Goal: Information Seeking & Learning: Understand process/instructions

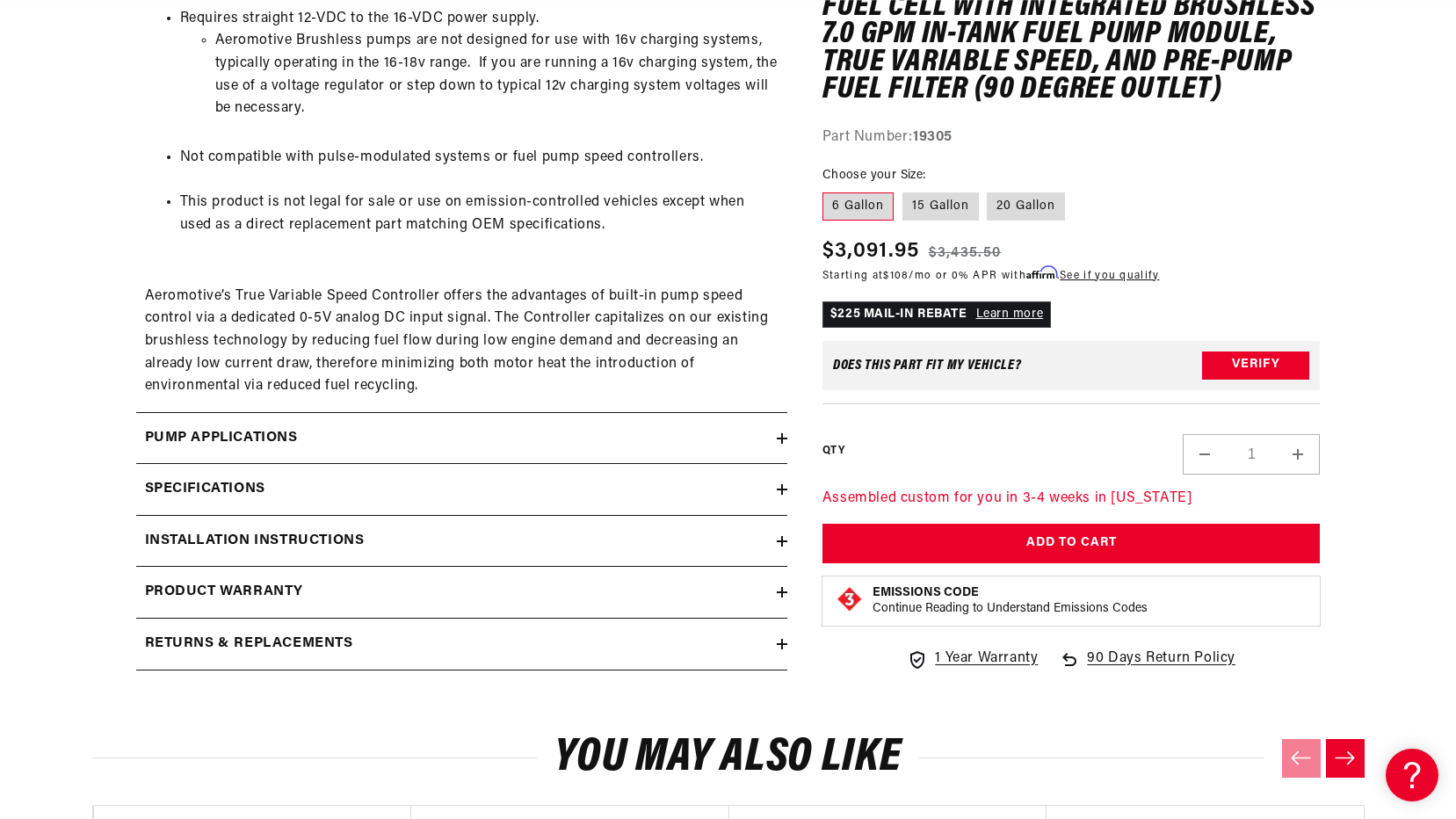
click at [325, 446] on div "Pump Applications" at bounding box center [456, 439] width 640 height 23
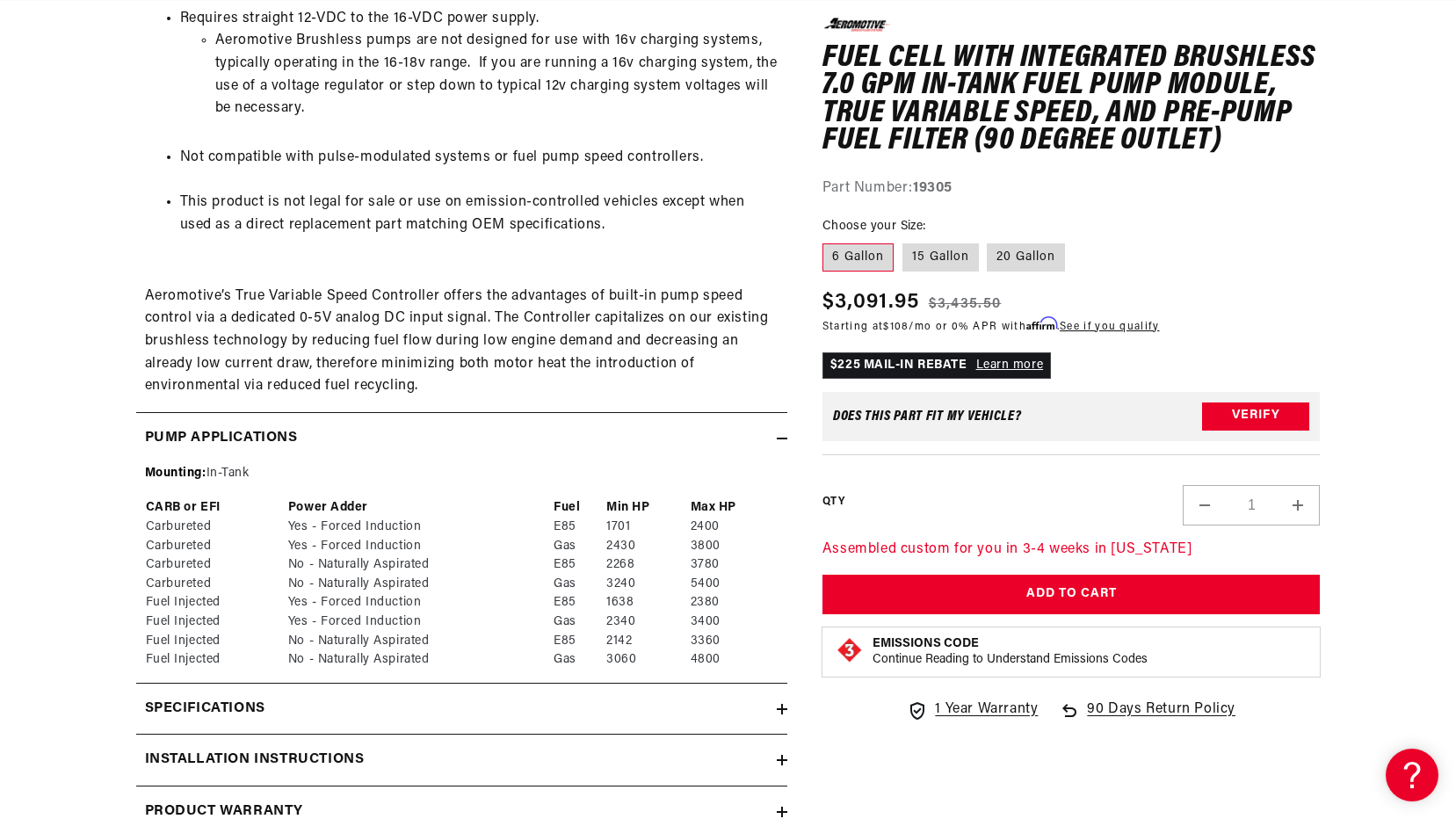
scroll to position [0, 1993]
click at [241, 430] on h2 "Pump Applications" at bounding box center [221, 439] width 153 height 23
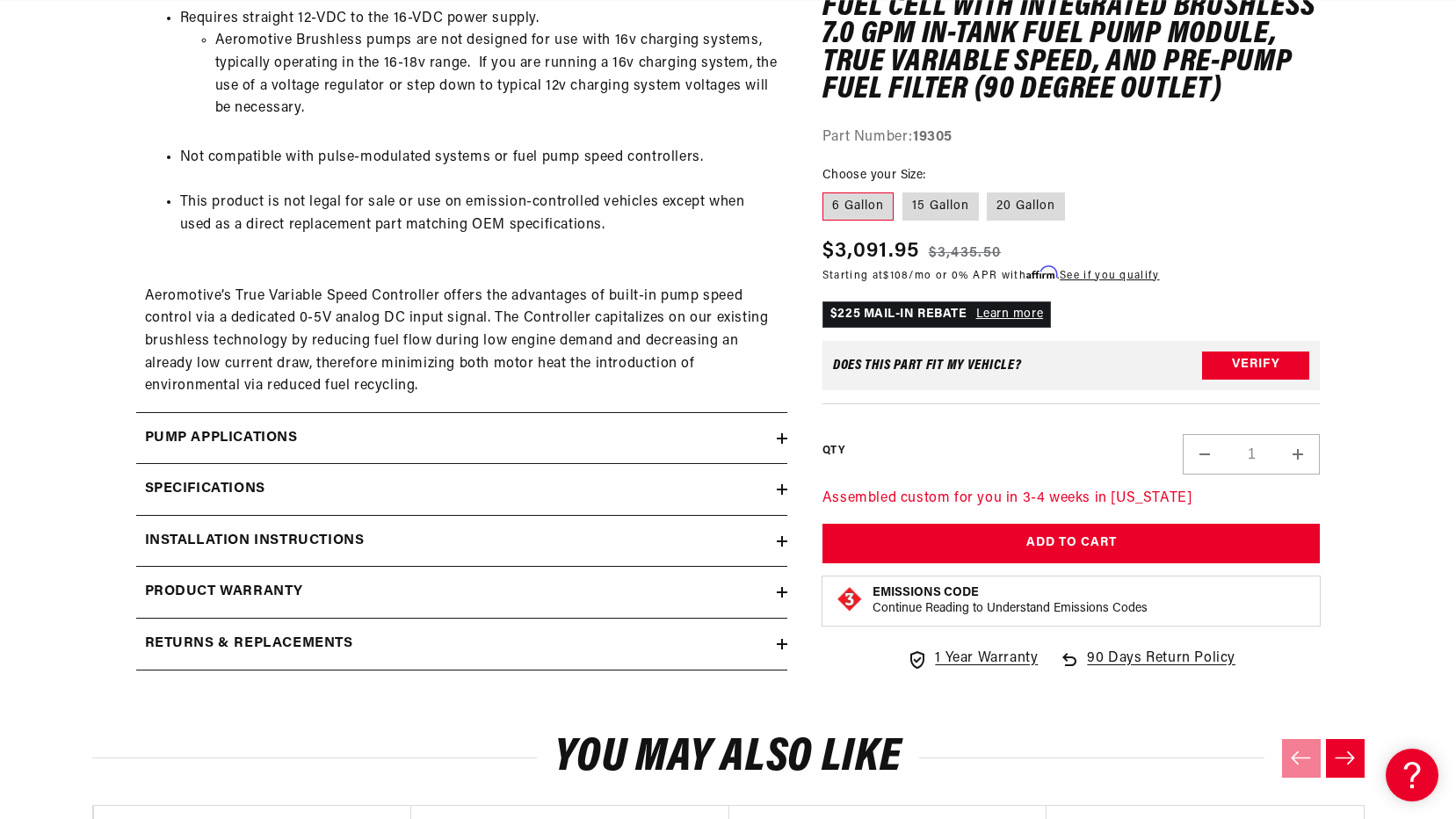
click at [277, 486] on div "Specifications" at bounding box center [456, 489] width 640 height 23
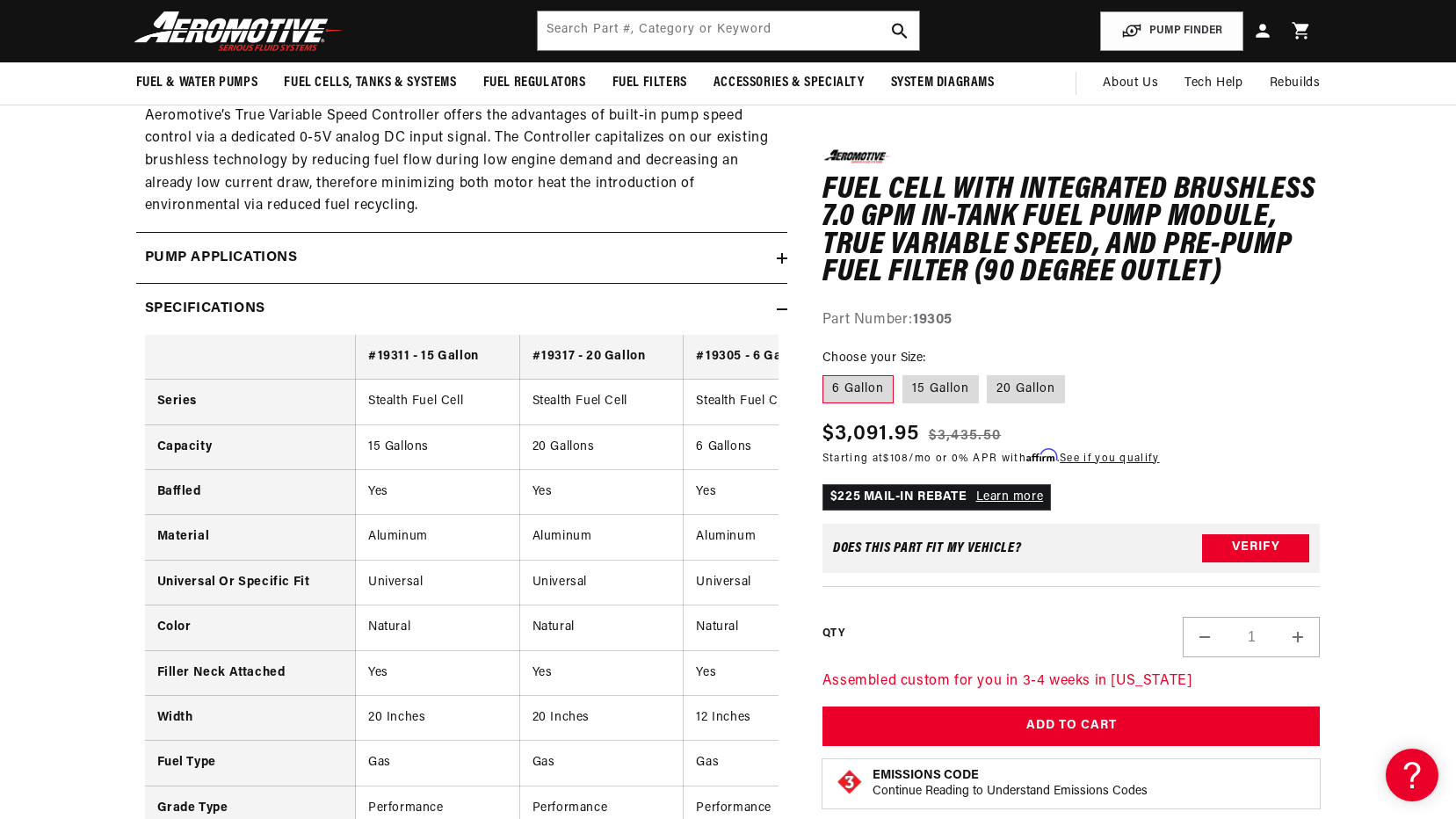
scroll to position [2109, 0]
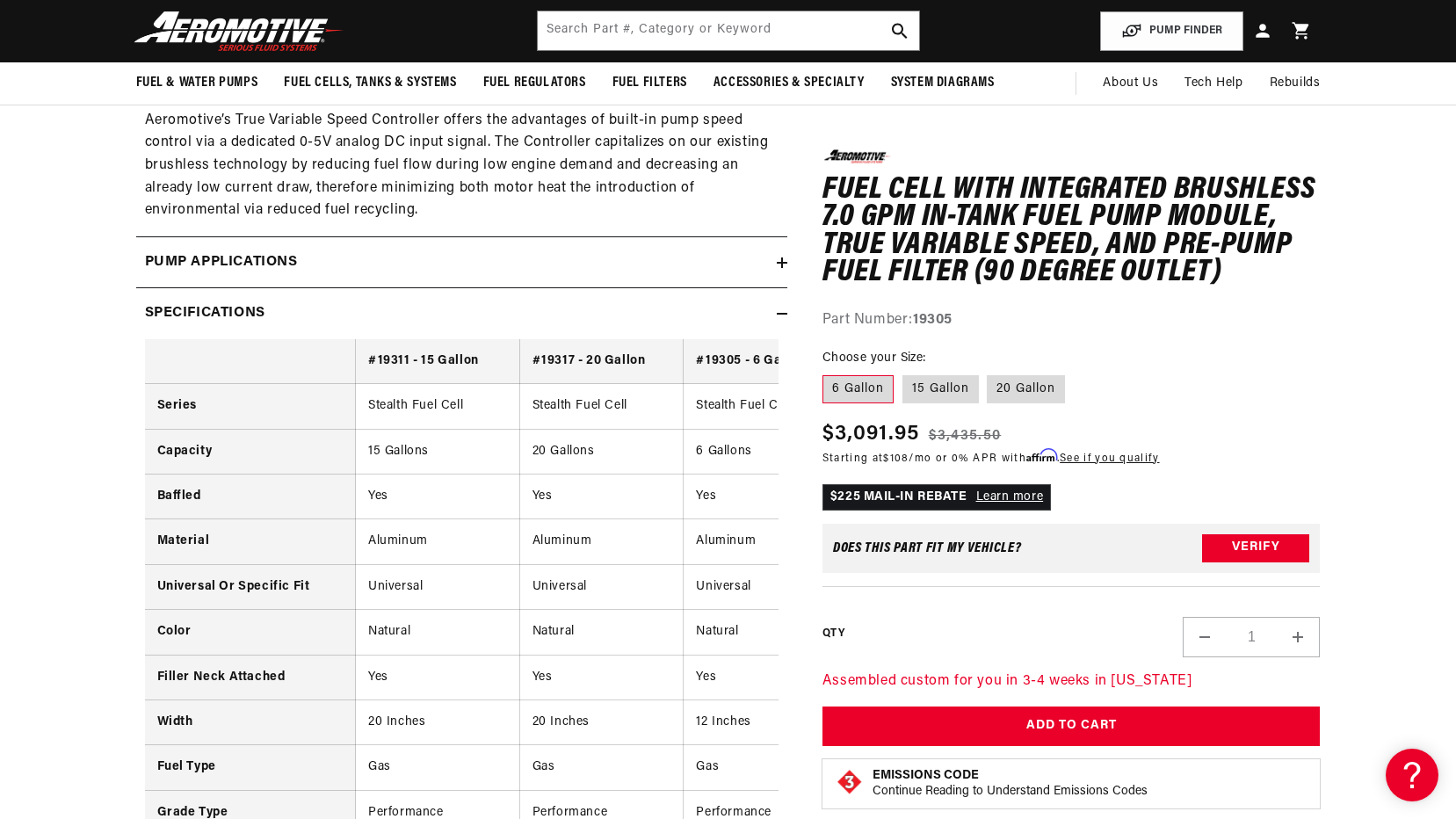
click at [783, 310] on icon at bounding box center [781, 314] width 10 height 10
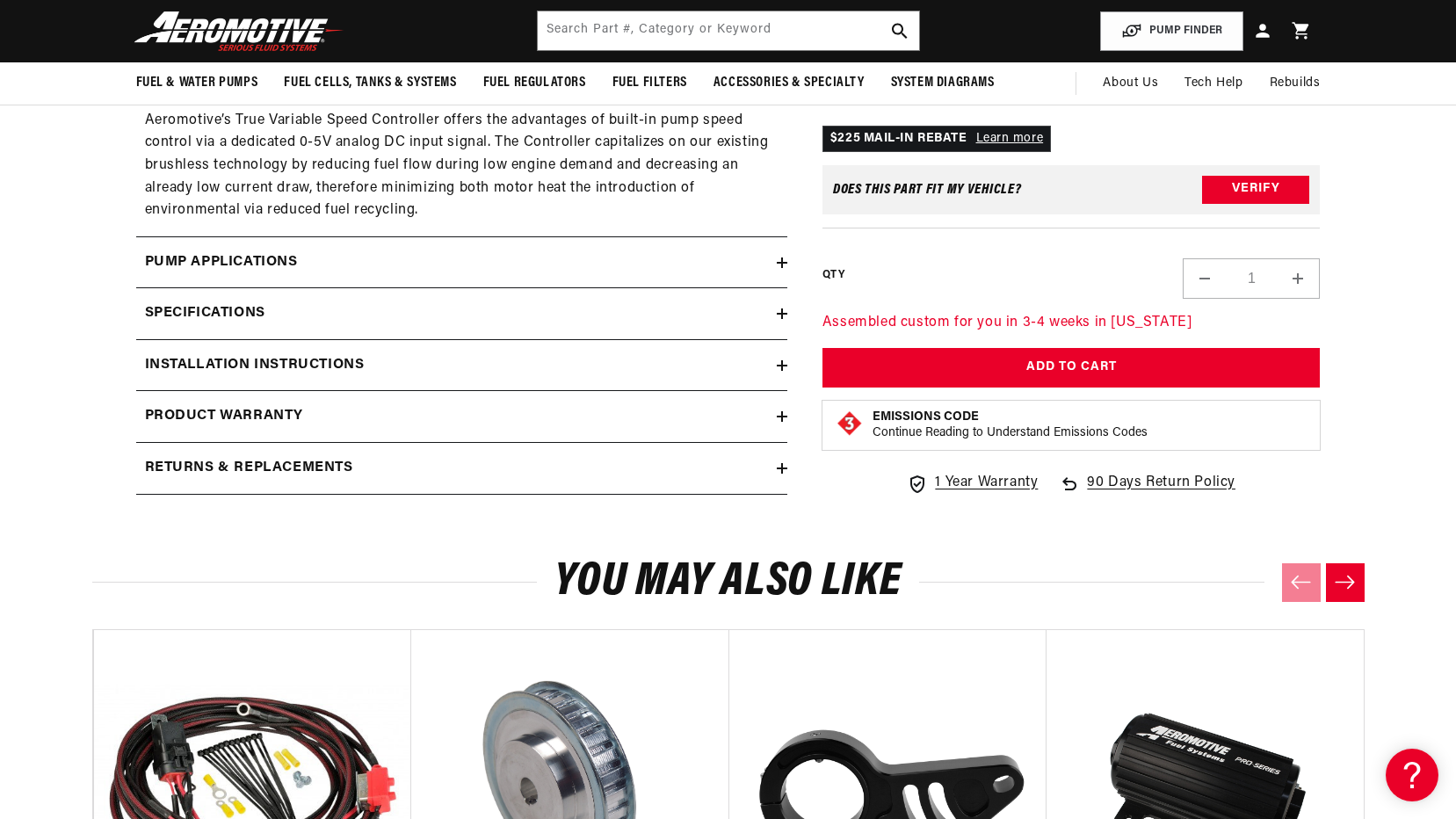
scroll to position [0, 1993]
click at [776, 471] on icon at bounding box center [781, 468] width 10 height 10
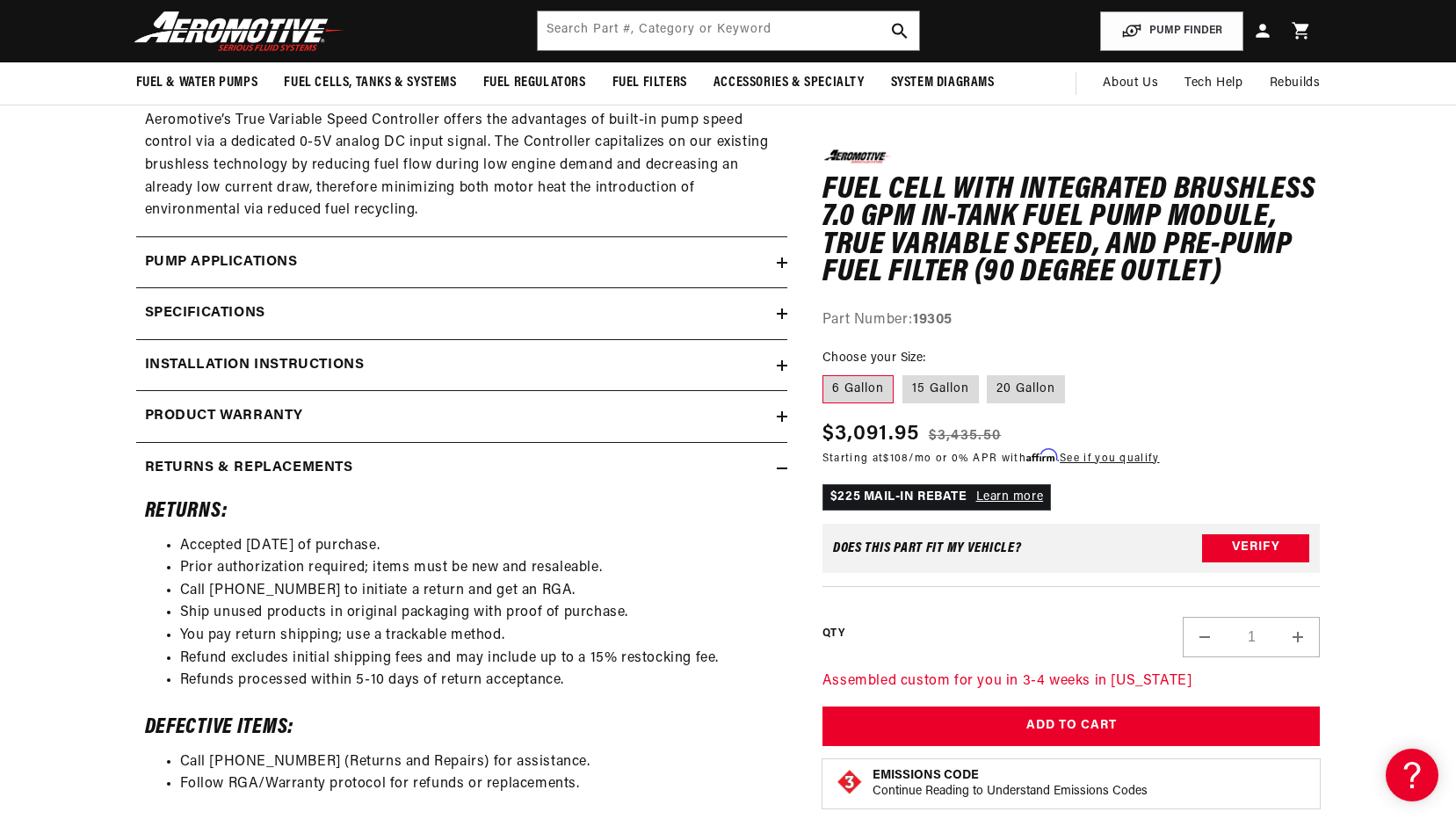
click at [776, 471] on icon at bounding box center [781, 468] width 10 height 10
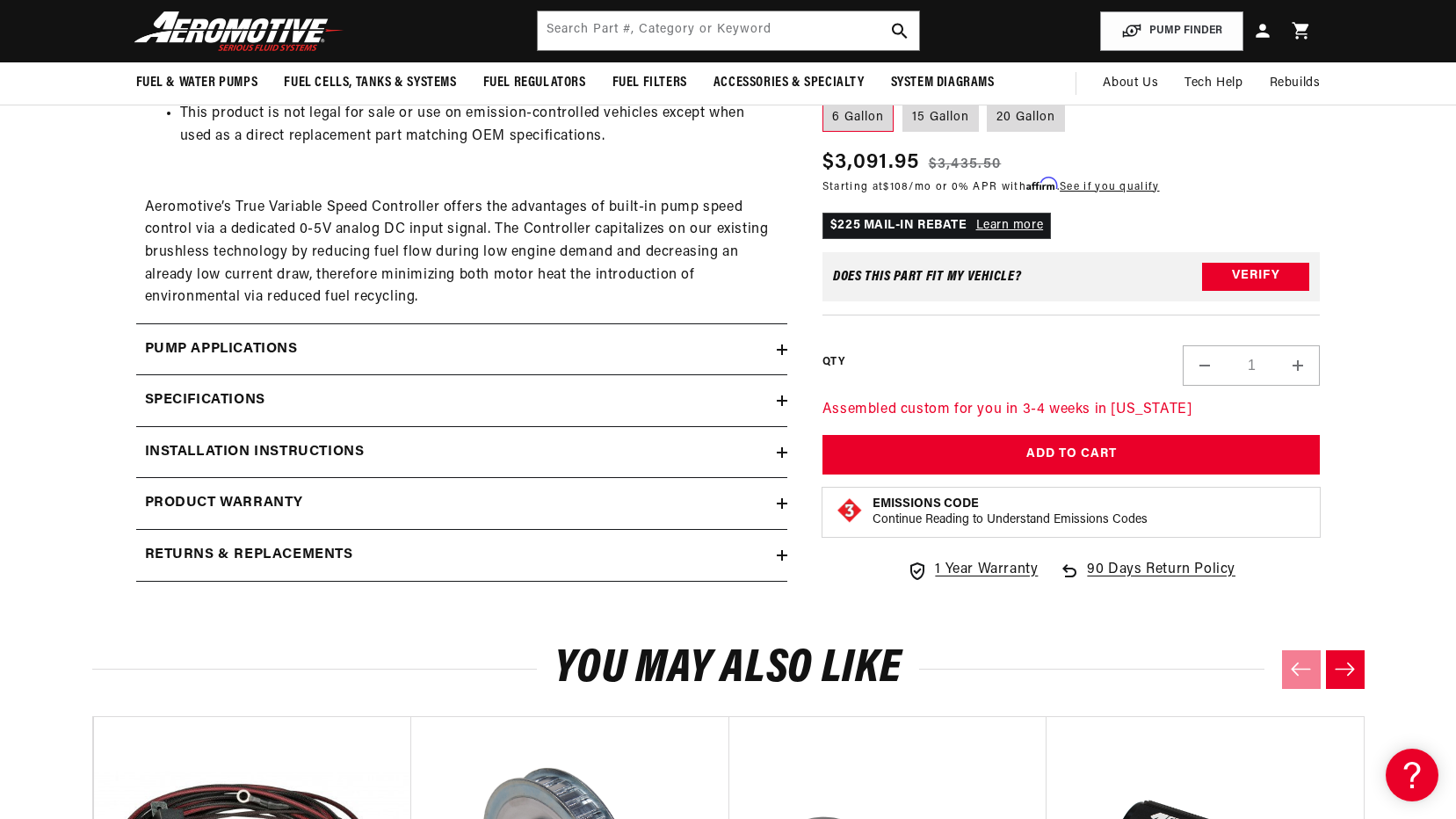
scroll to position [2022, 0]
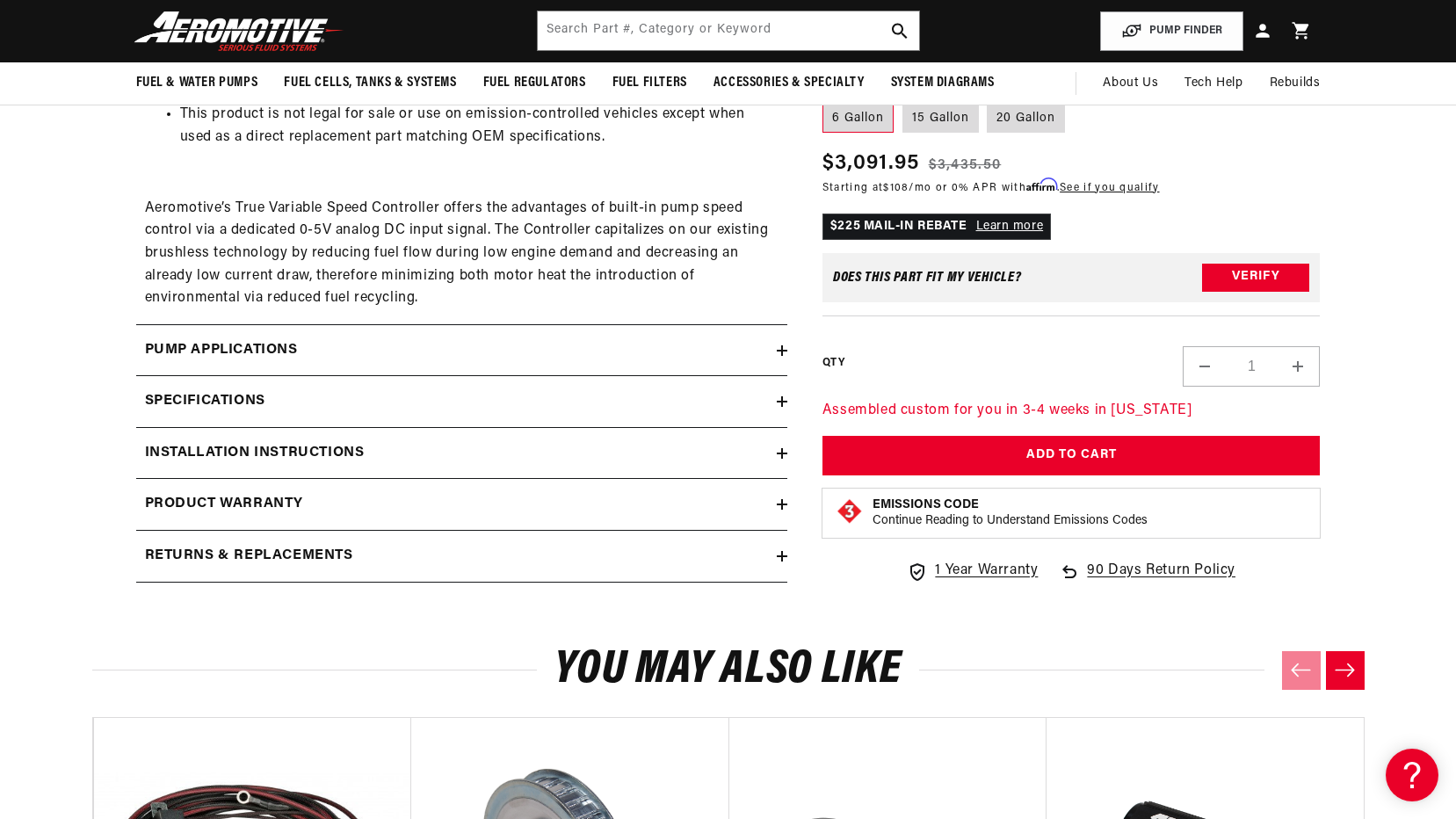
click at [766, 400] on div "Specifications" at bounding box center [456, 402] width 640 height 23
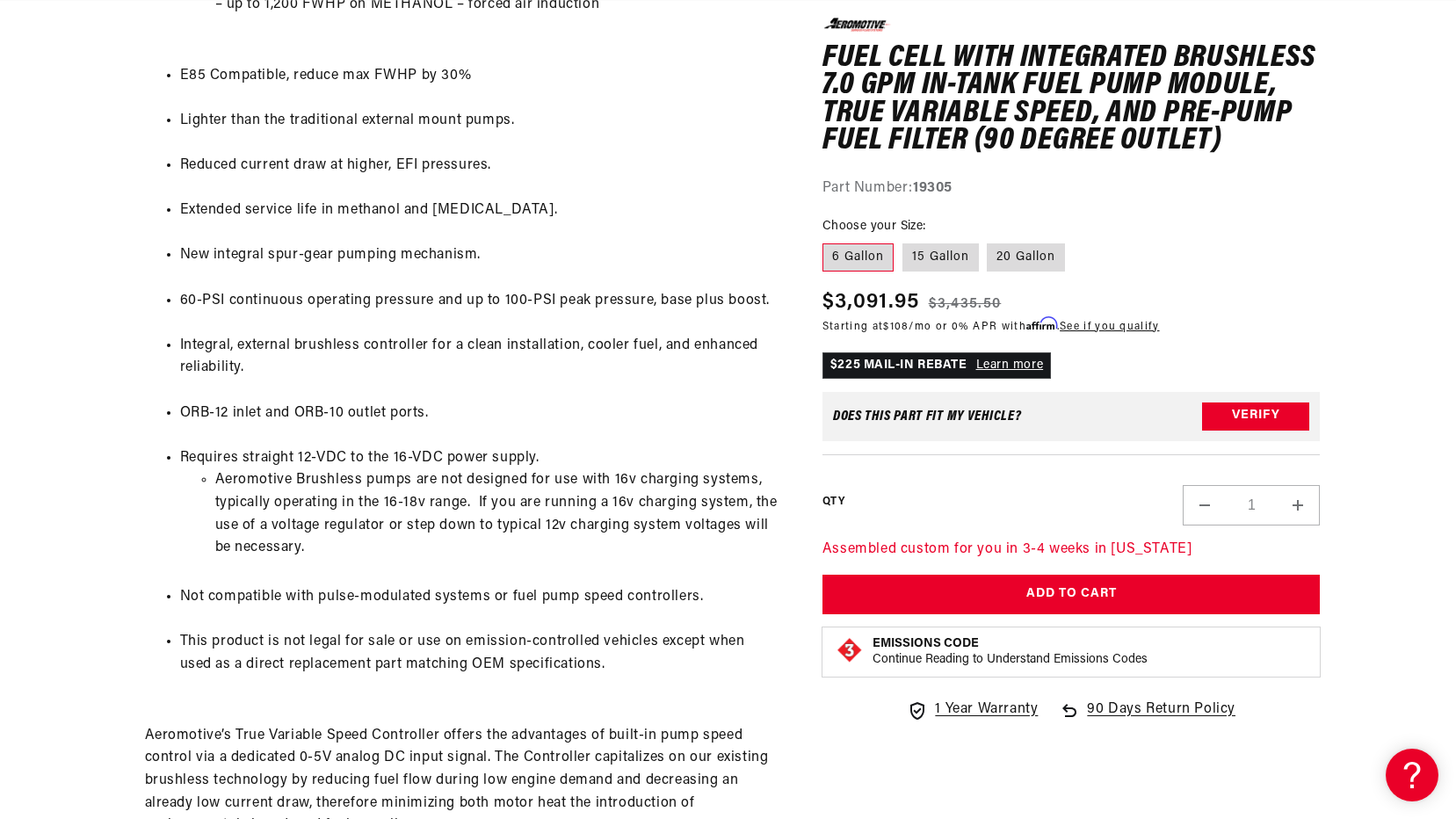
scroll to position [0, 0]
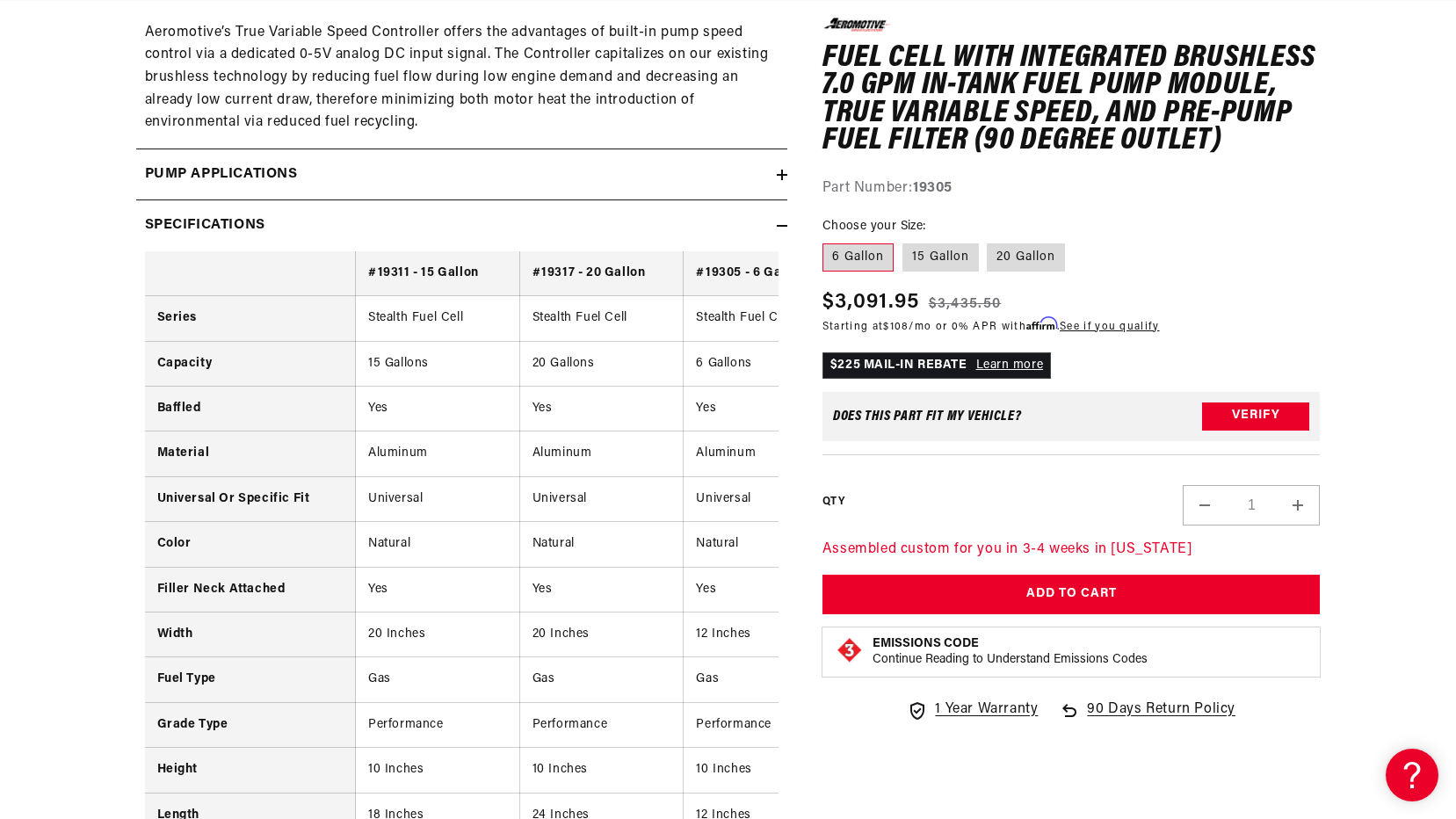
click at [774, 220] on div "Specifications" at bounding box center [456, 225] width 640 height 23
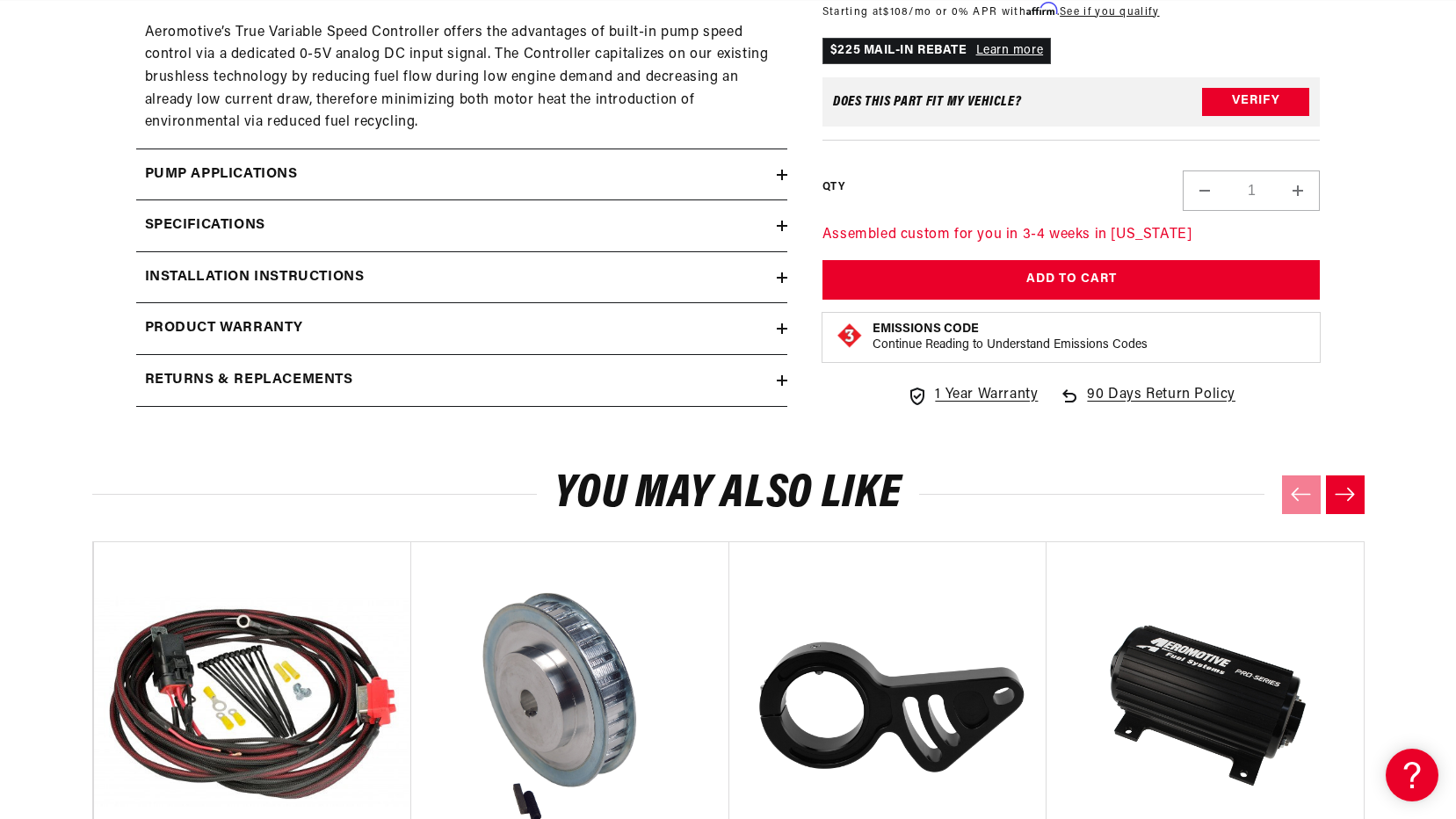
click at [782, 278] on icon at bounding box center [781, 278] width 10 height 0
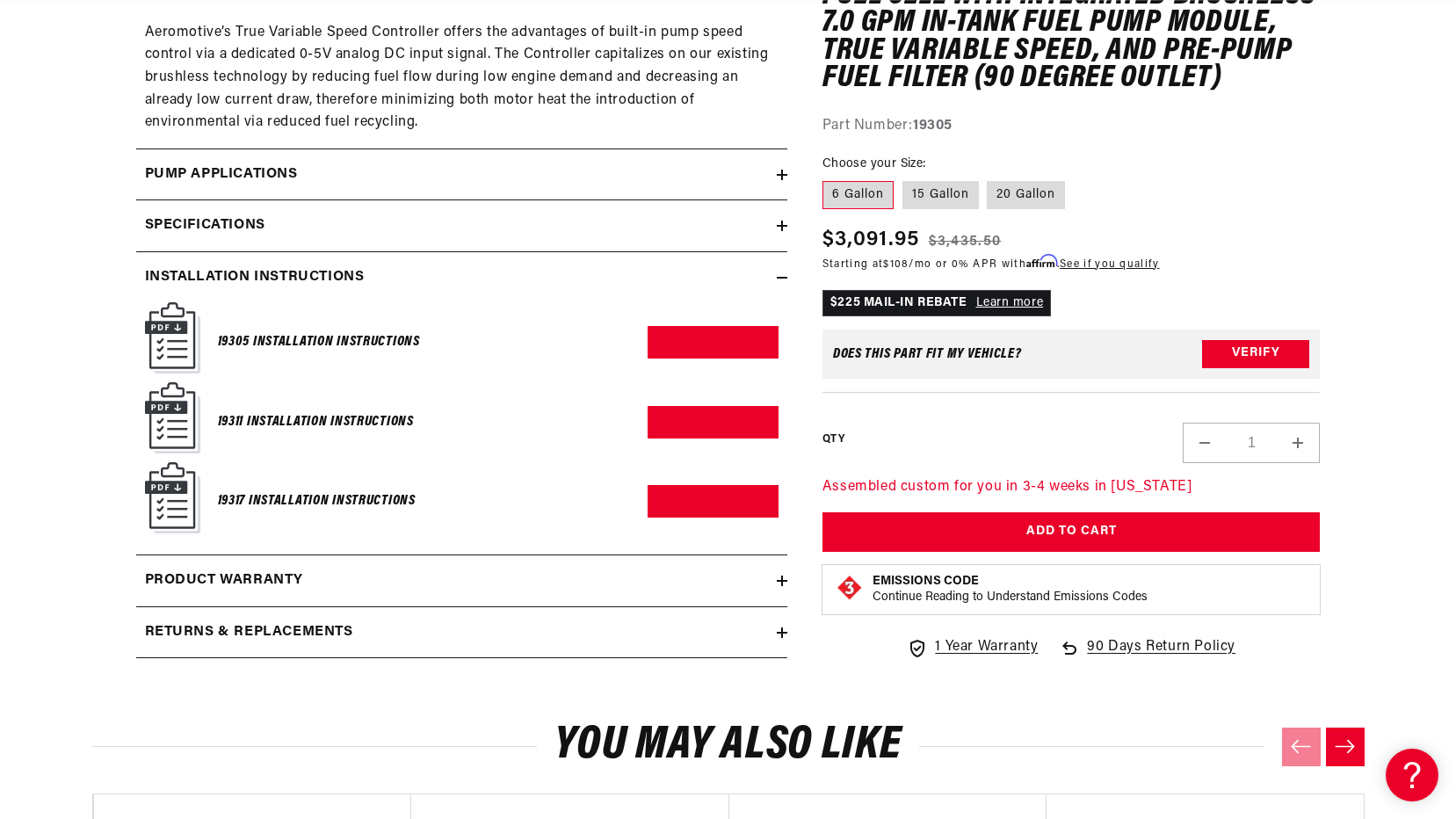
click at [781, 269] on summary "Installation Instructions" at bounding box center [462, 278] width 651 height 51
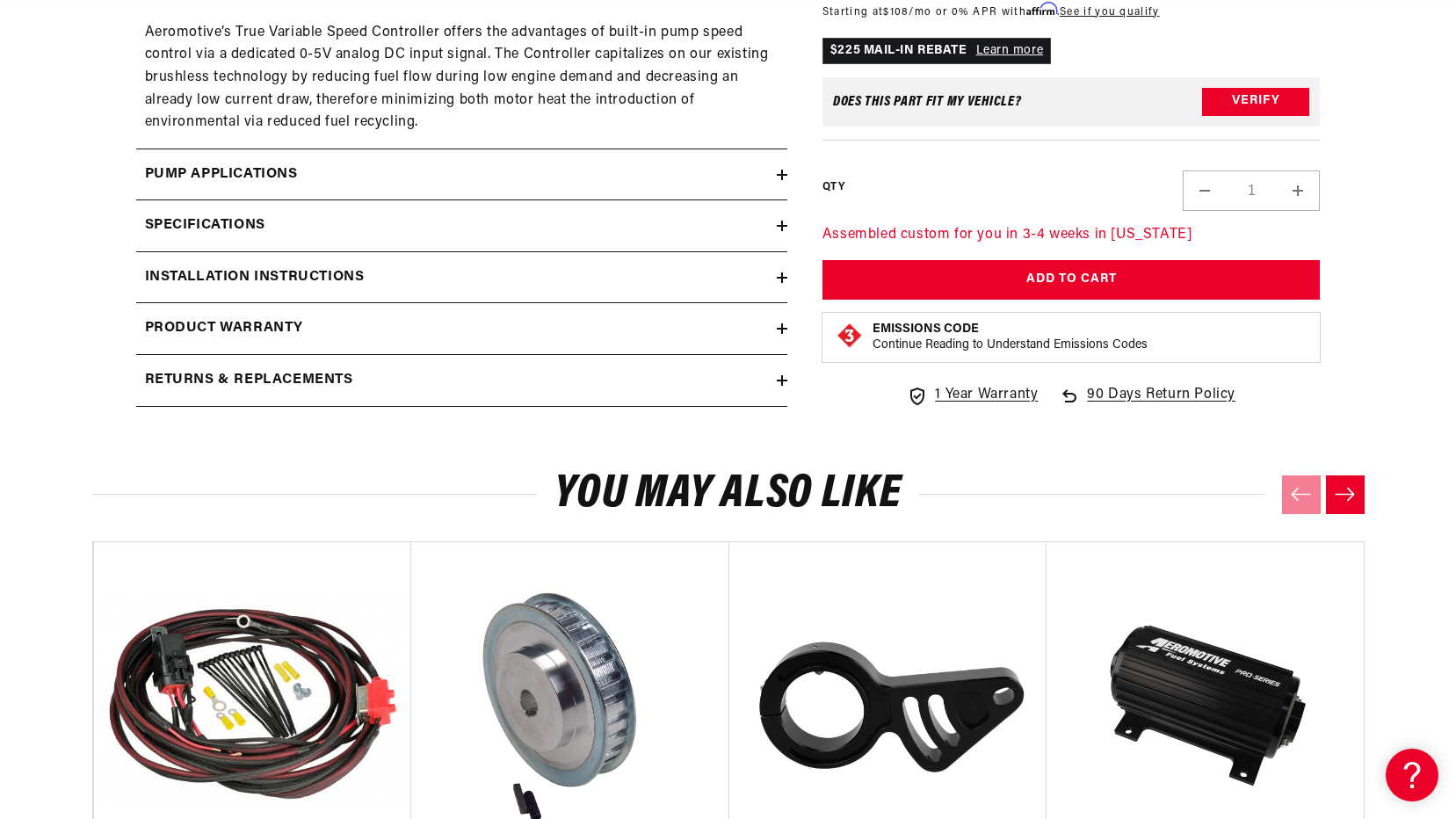
click at [774, 175] on div "Pump Applications" at bounding box center [456, 175] width 640 height 23
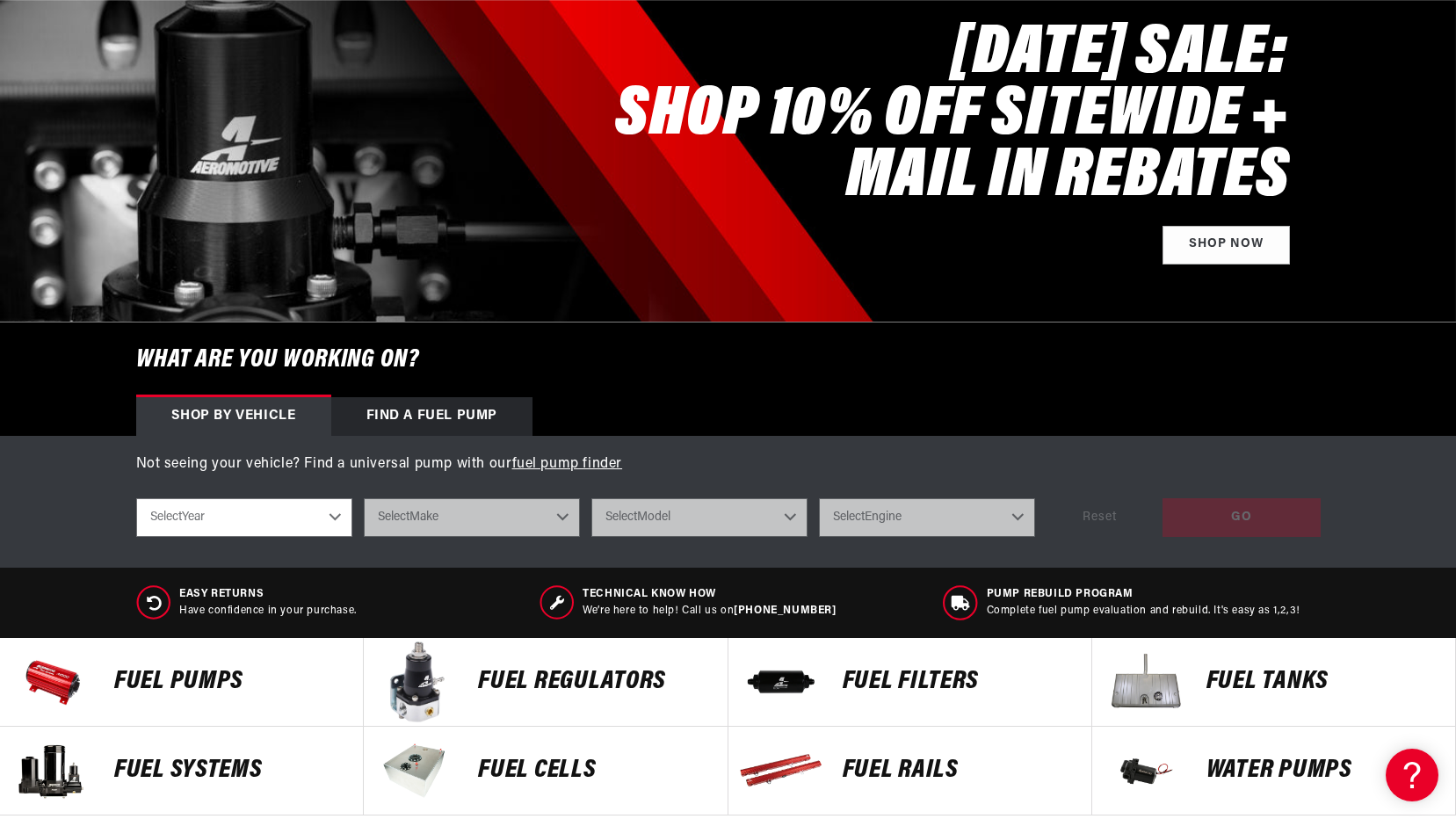
scroll to position [351, 0]
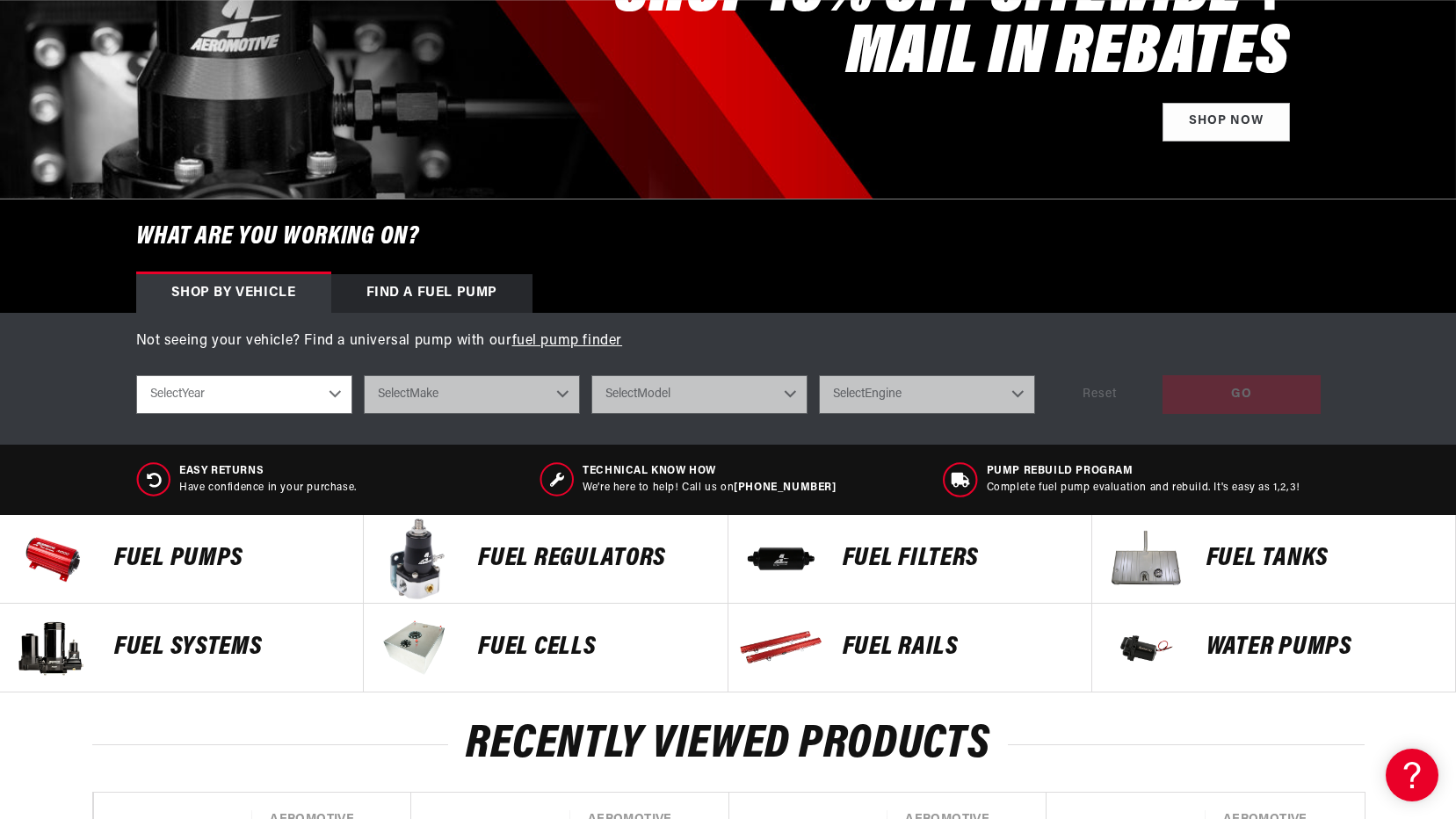
click at [567, 562] on p "FUEL REGULATORS" at bounding box center [593, 559] width 231 height 26
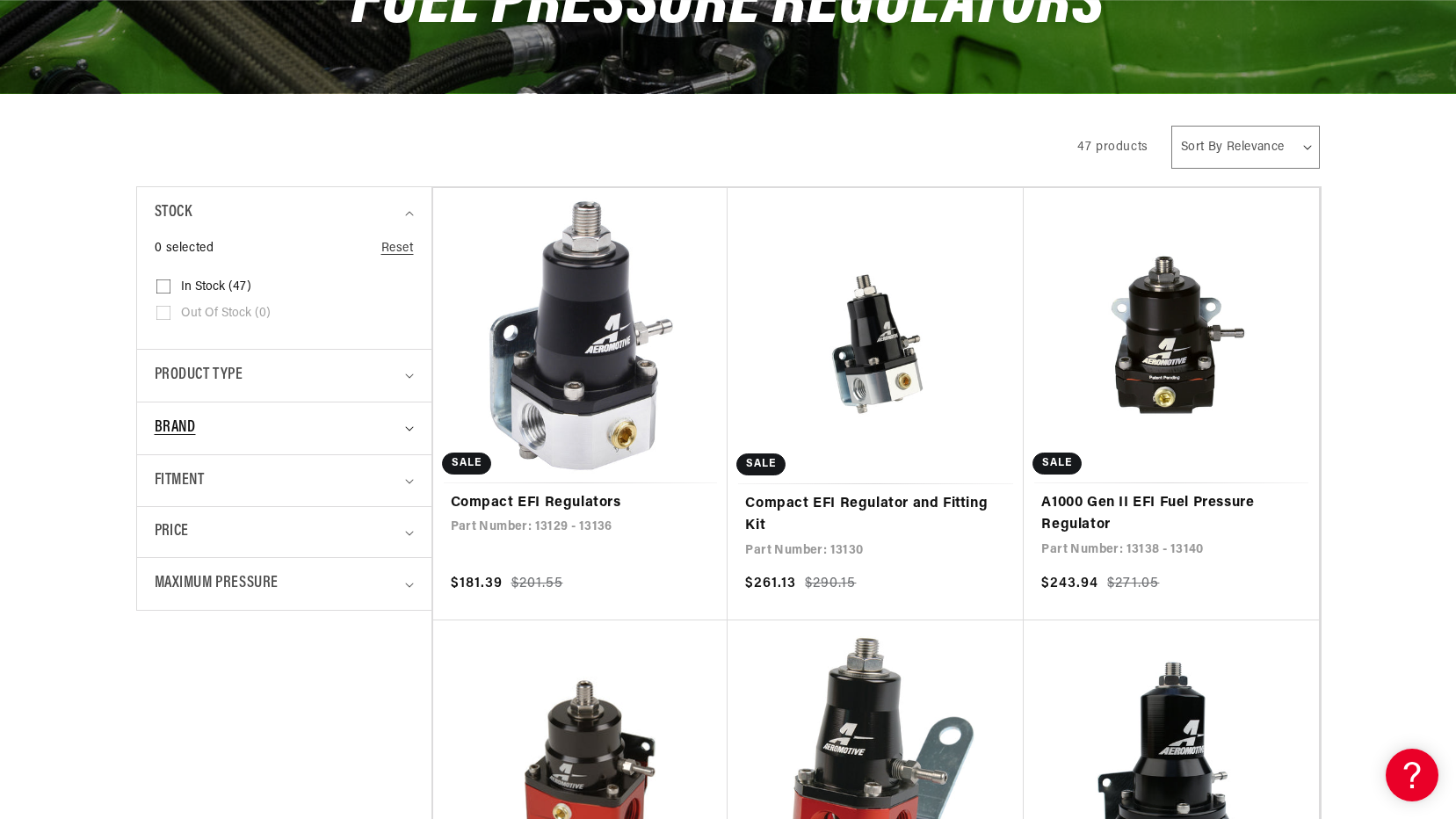
click at [412, 440] on summary "Brand" at bounding box center [284, 428] width 259 height 52
click at [401, 433] on summary "Brand" at bounding box center [284, 428] width 259 height 52
click at [389, 592] on div "Maximum Pressure" at bounding box center [277, 583] width 244 height 25
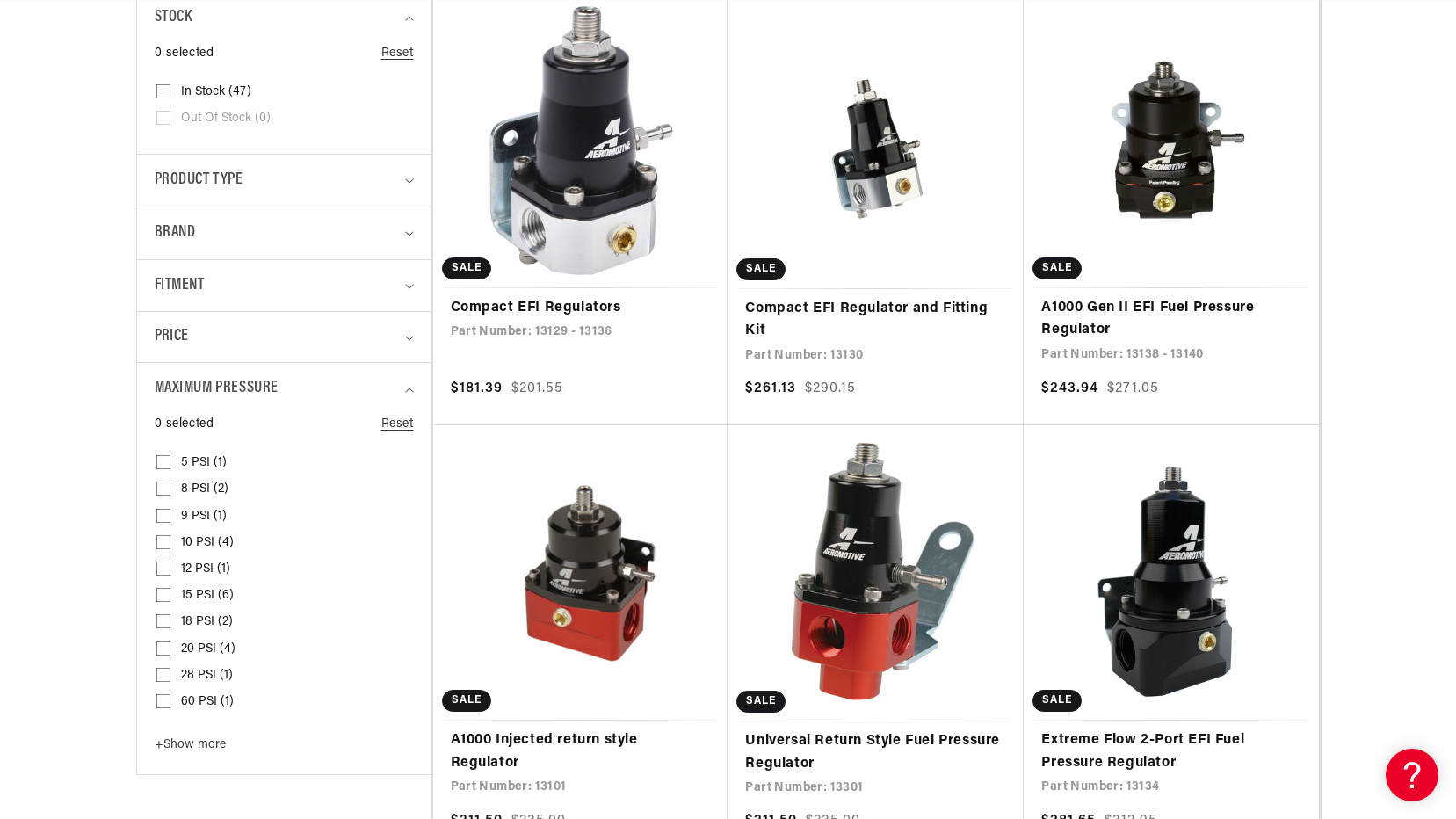
scroll to position [528, 0]
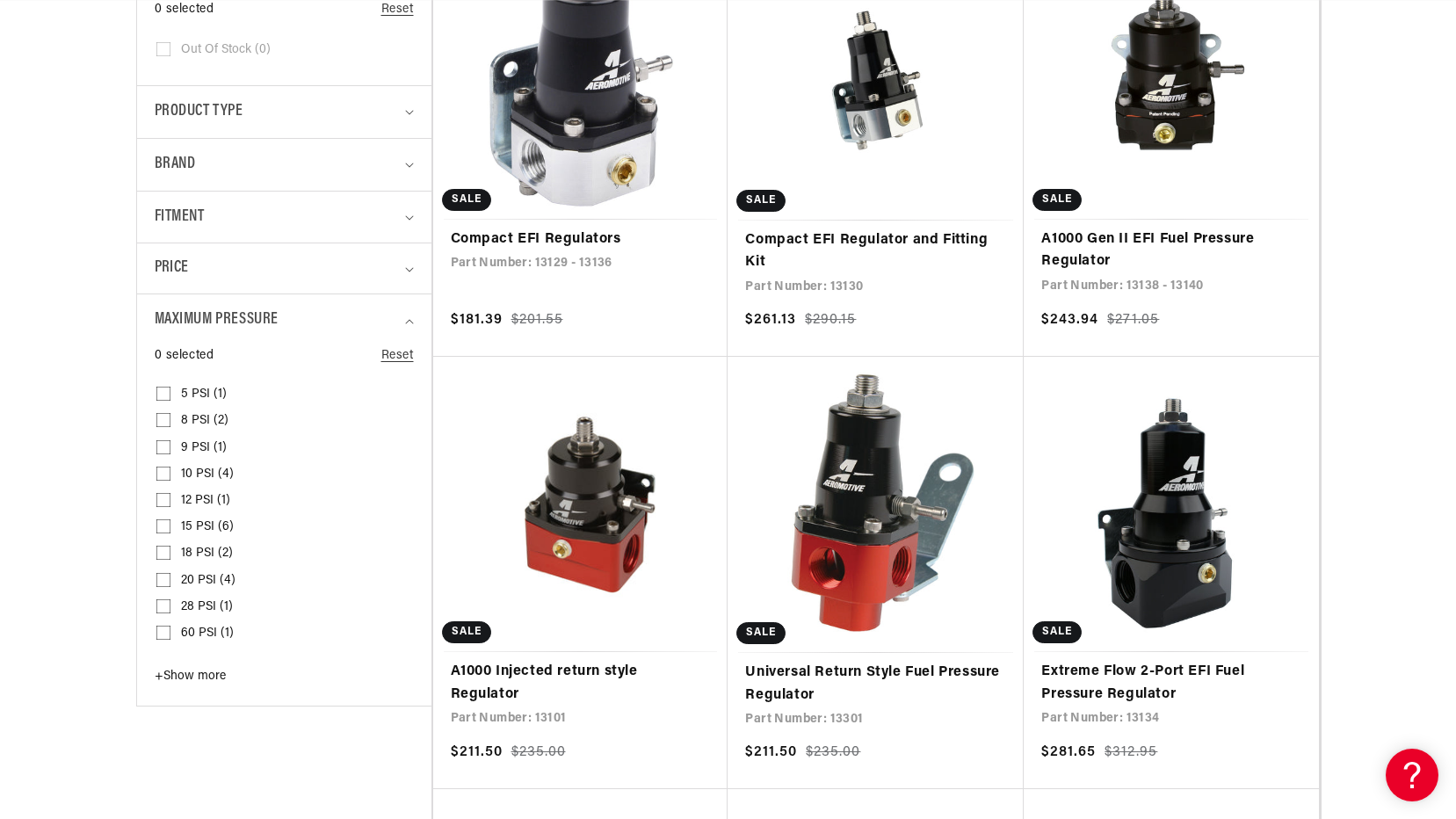
click at [201, 679] on span "+ Show more" at bounding box center [191, 676] width 71 height 13
click at [410, 312] on summary "Maximum Pressure" at bounding box center [284, 320] width 259 height 52
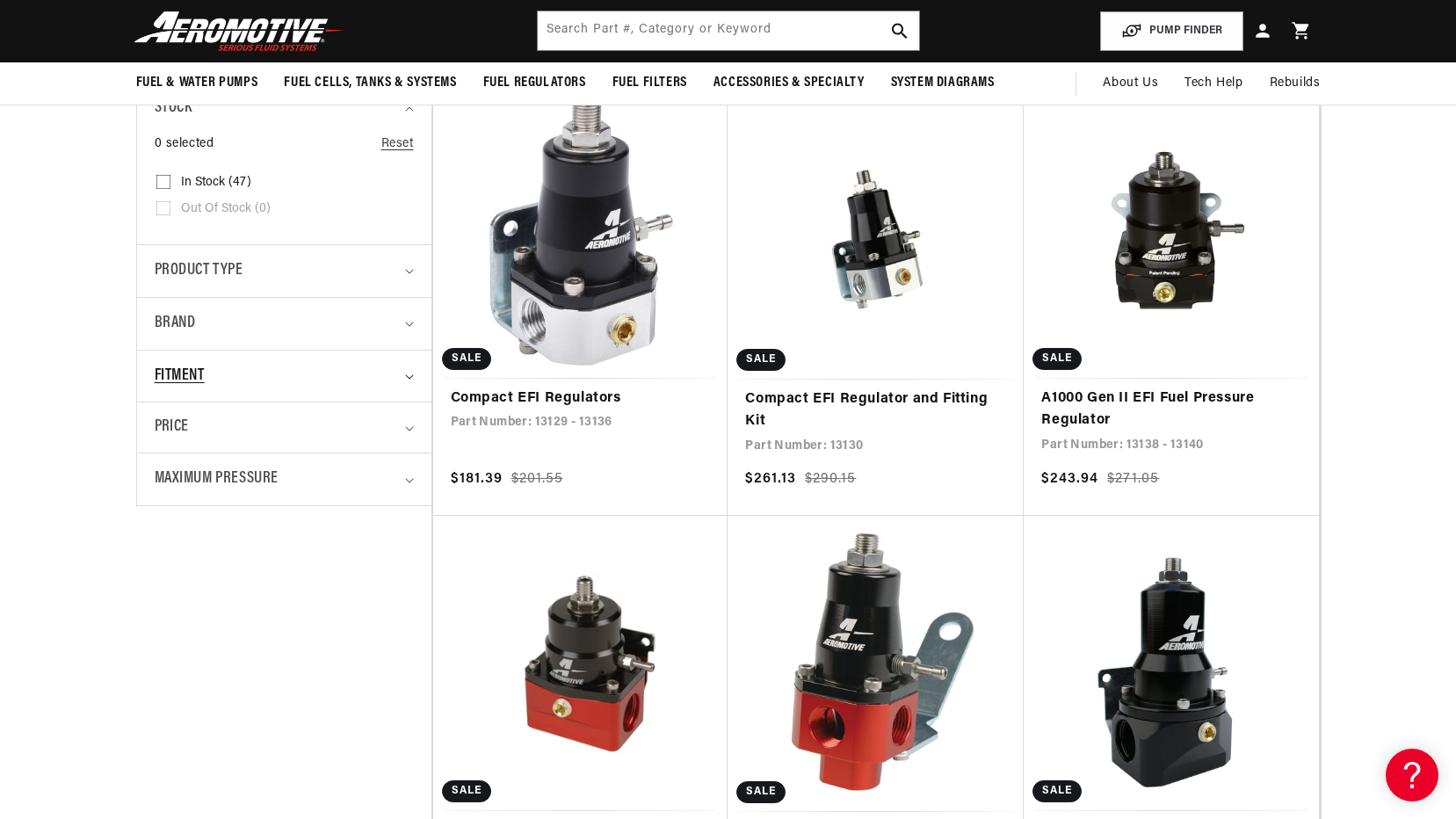
scroll to position [351, 0]
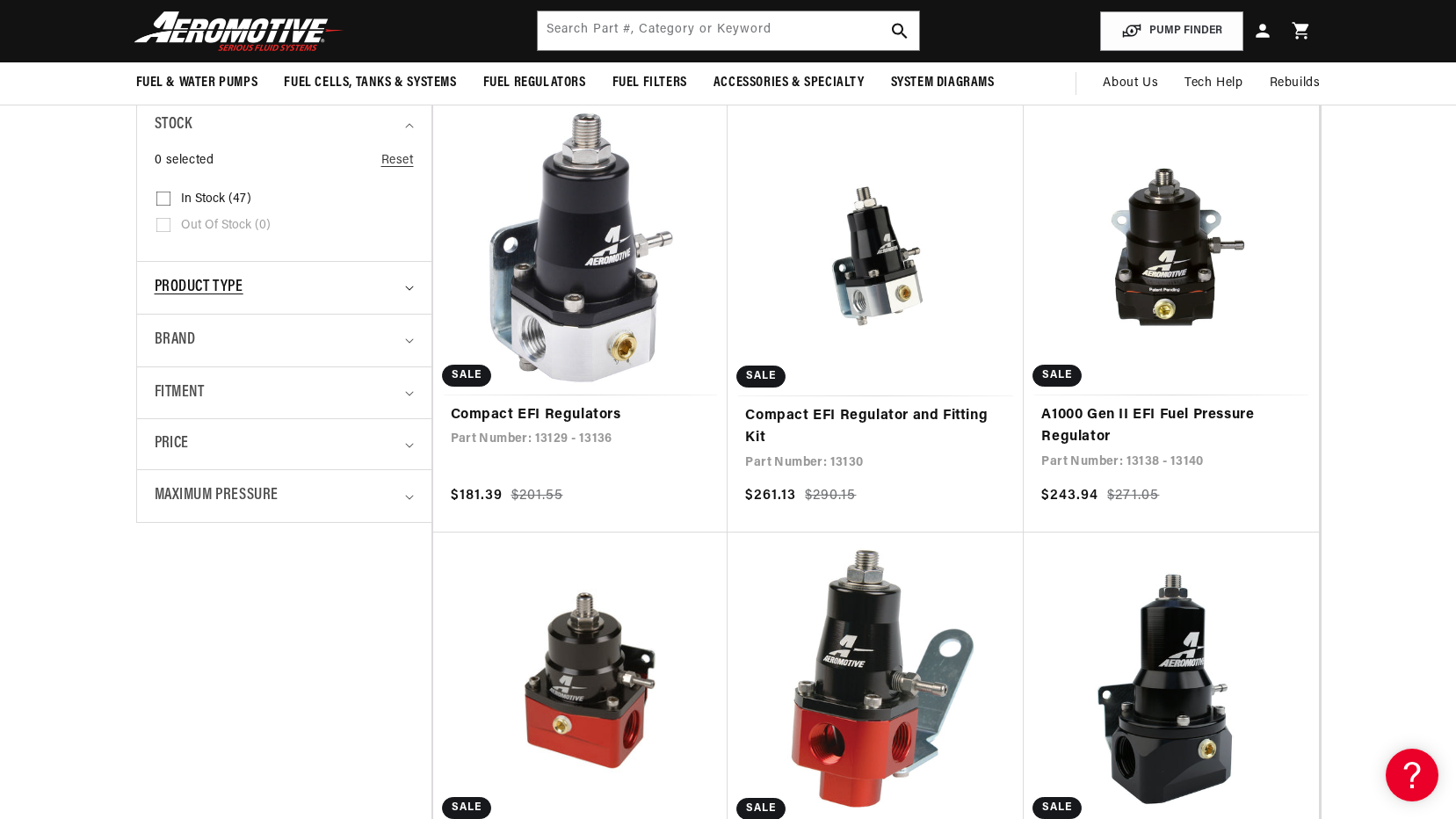
click at [350, 286] on div "Product type" at bounding box center [277, 287] width 244 height 25
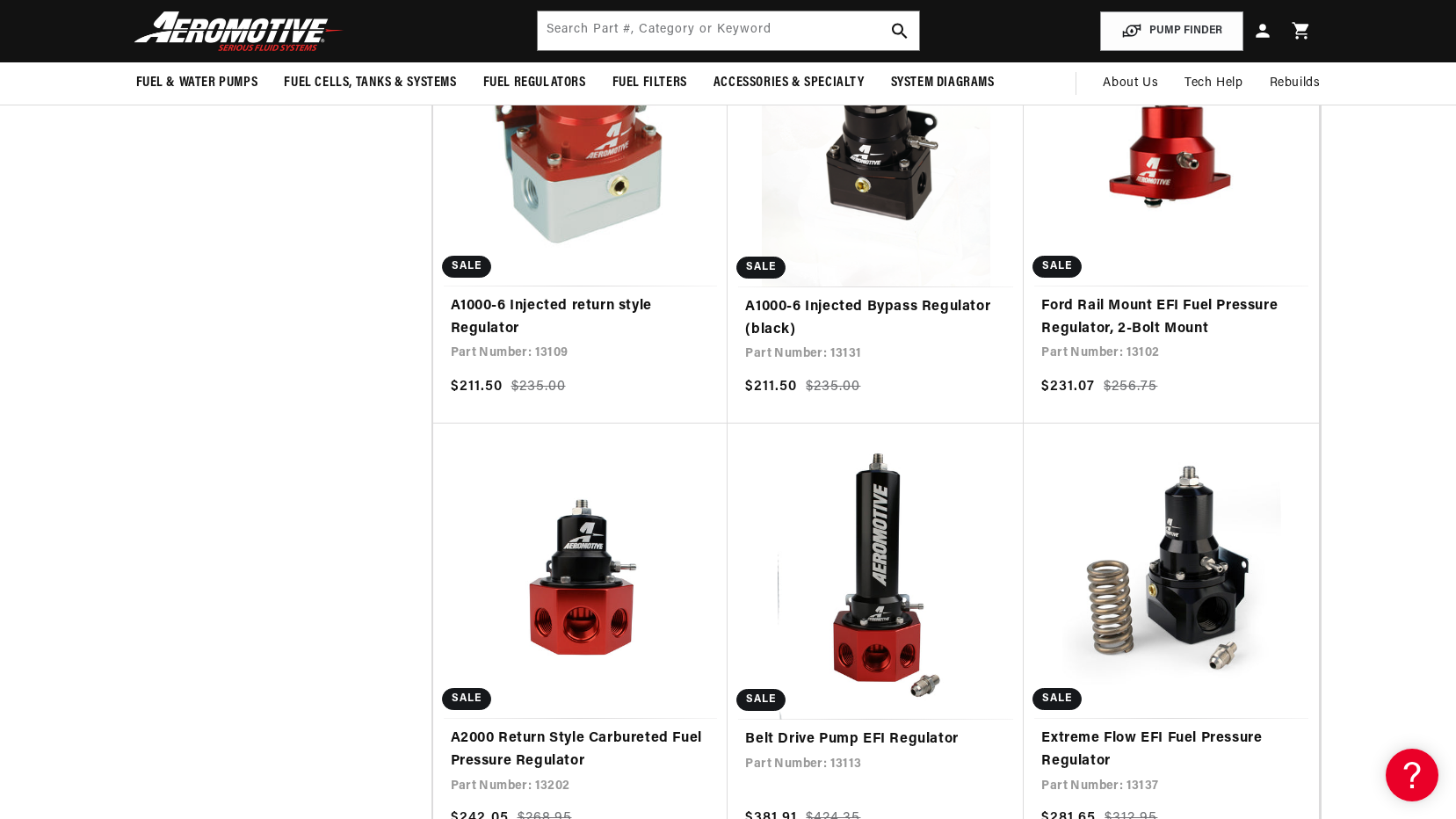
scroll to position [1230, 0]
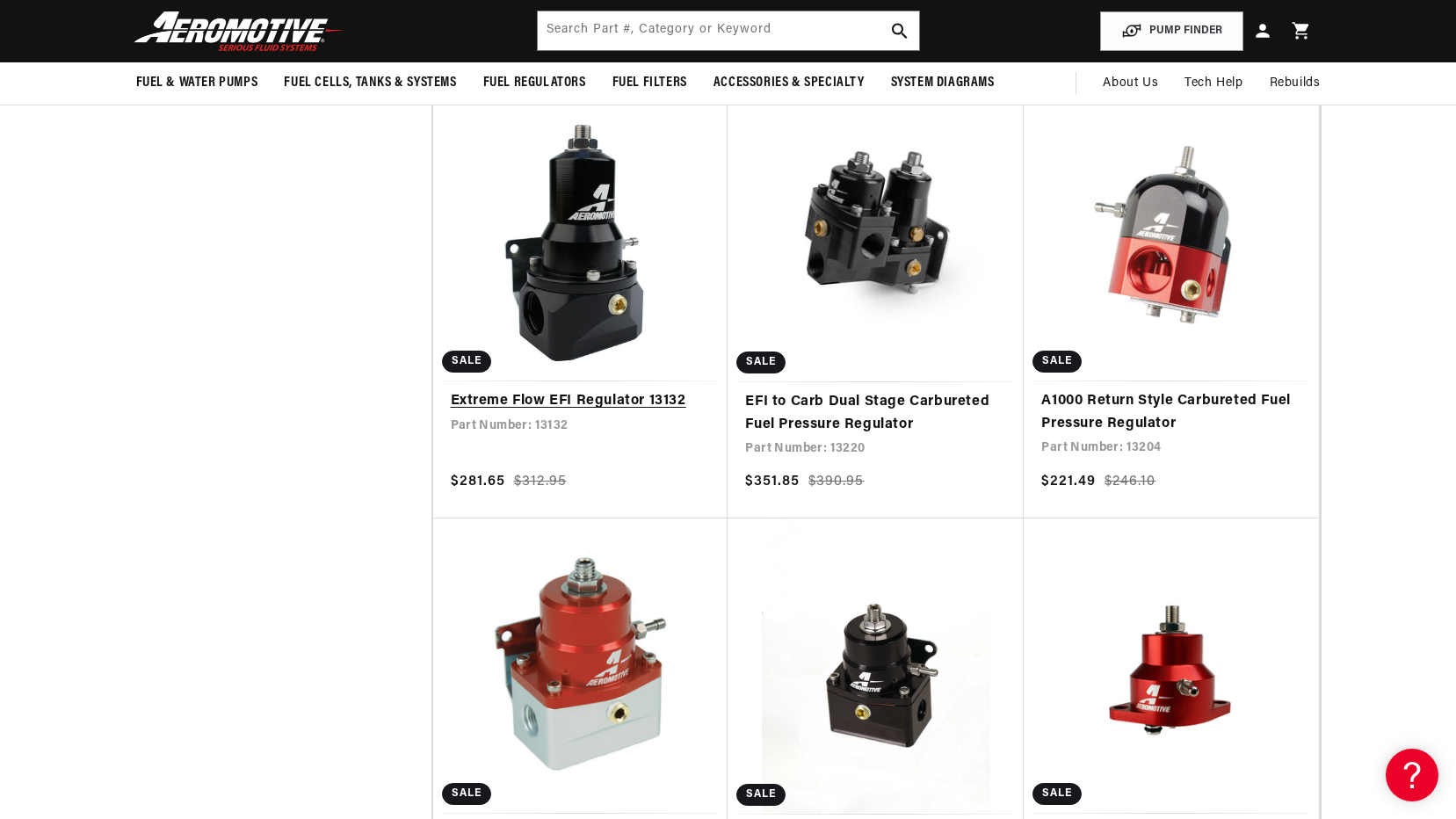
click at [562, 395] on link "Extreme Flow EFI Regulator 13132" at bounding box center [580, 402] width 260 height 23
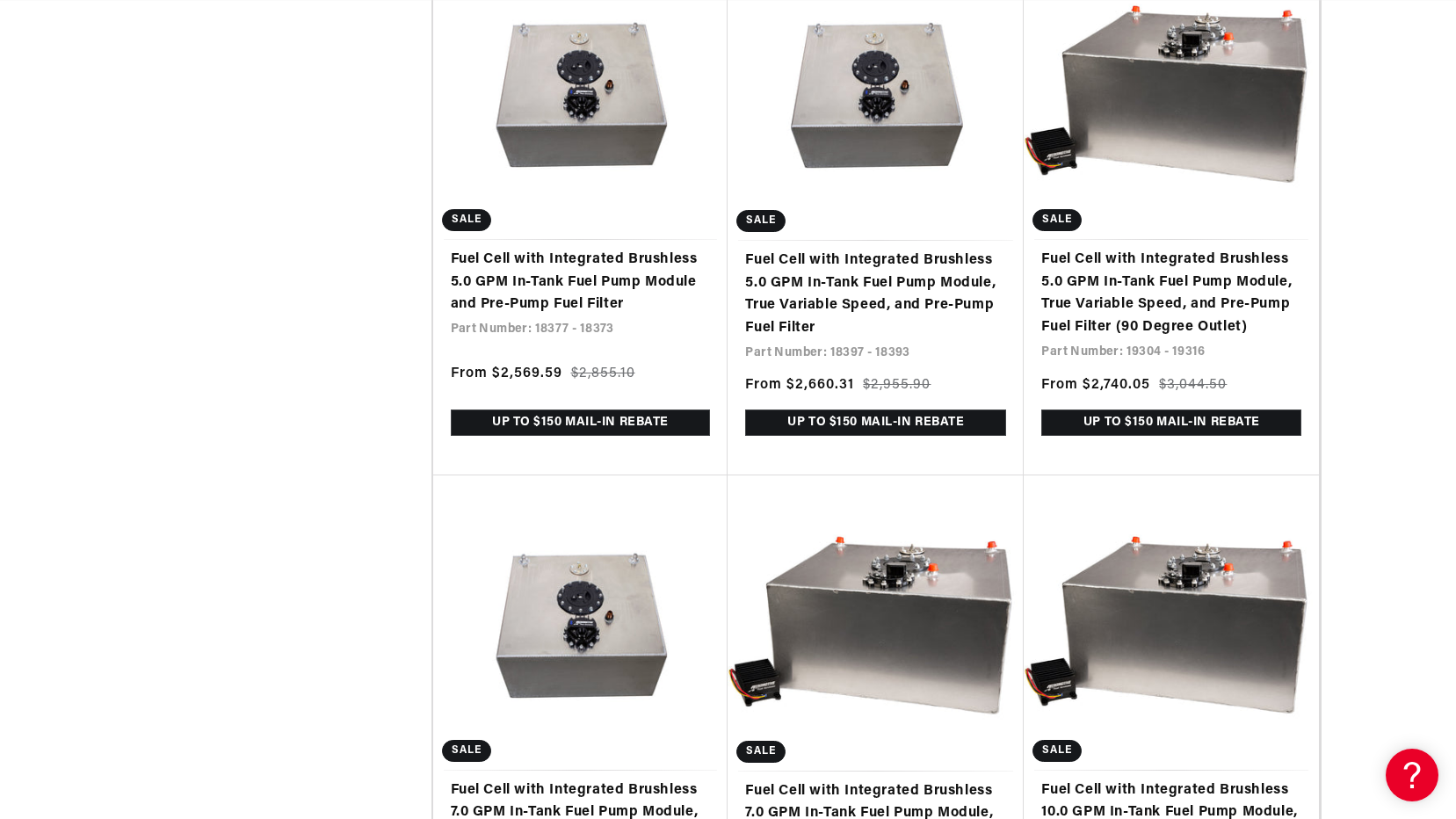
scroll to position [1055, 0]
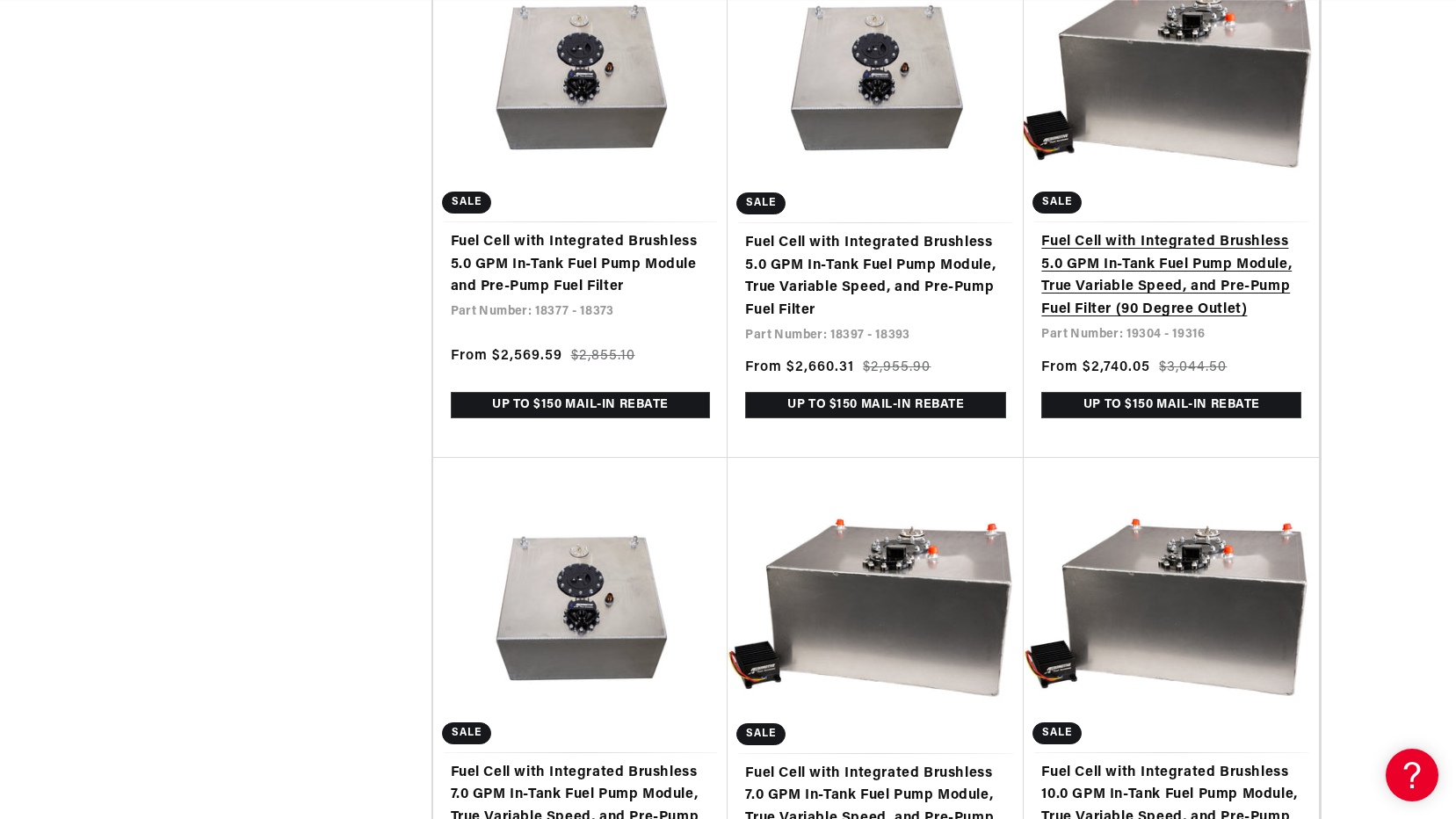
click at [1111, 292] on link "Fuel Cell with Integrated Brushless 5.0 GPM In-Tank Fuel Pump Module, True Vari…" at bounding box center [1171, 275] width 260 height 89
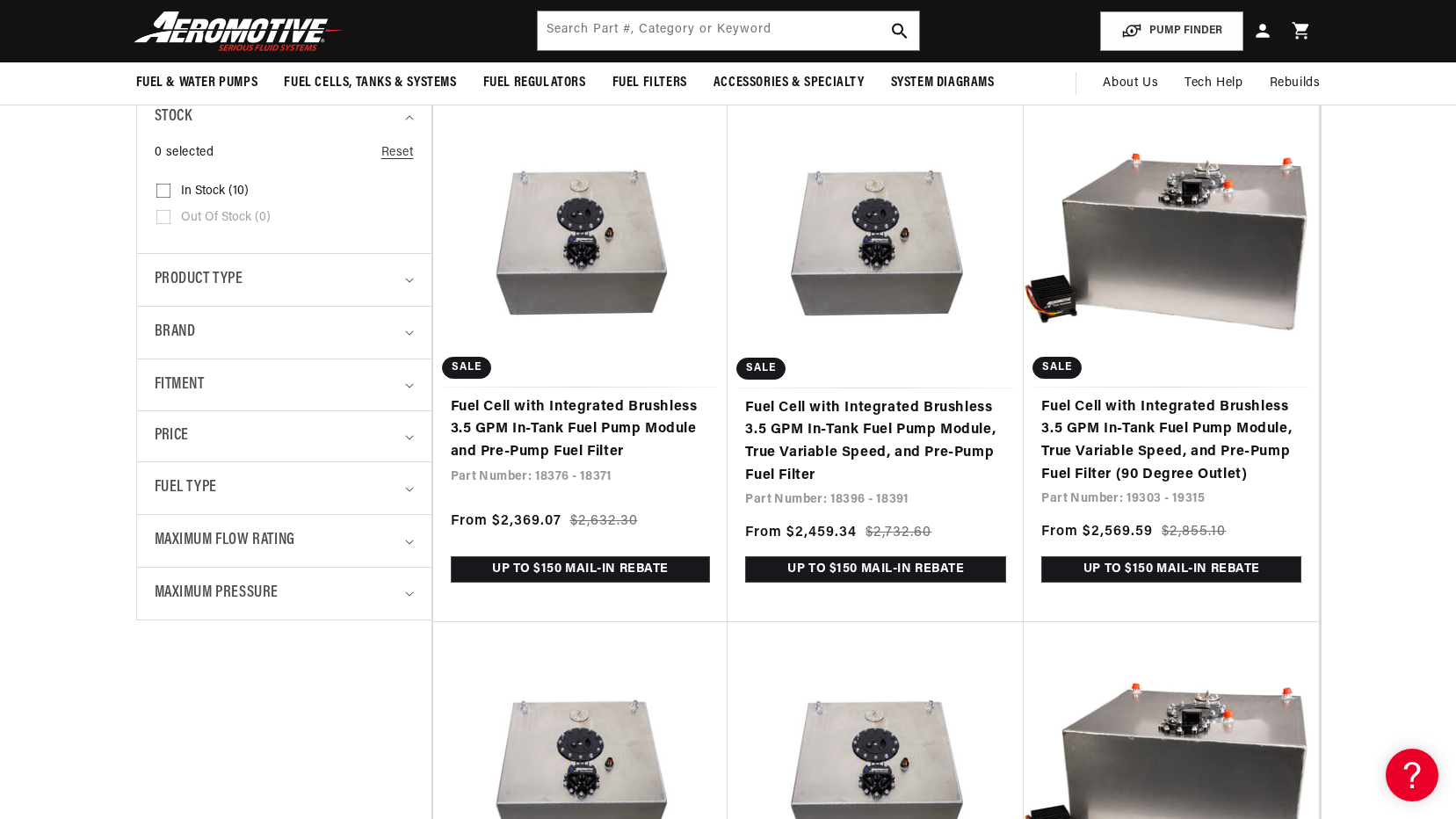
scroll to position [351, 0]
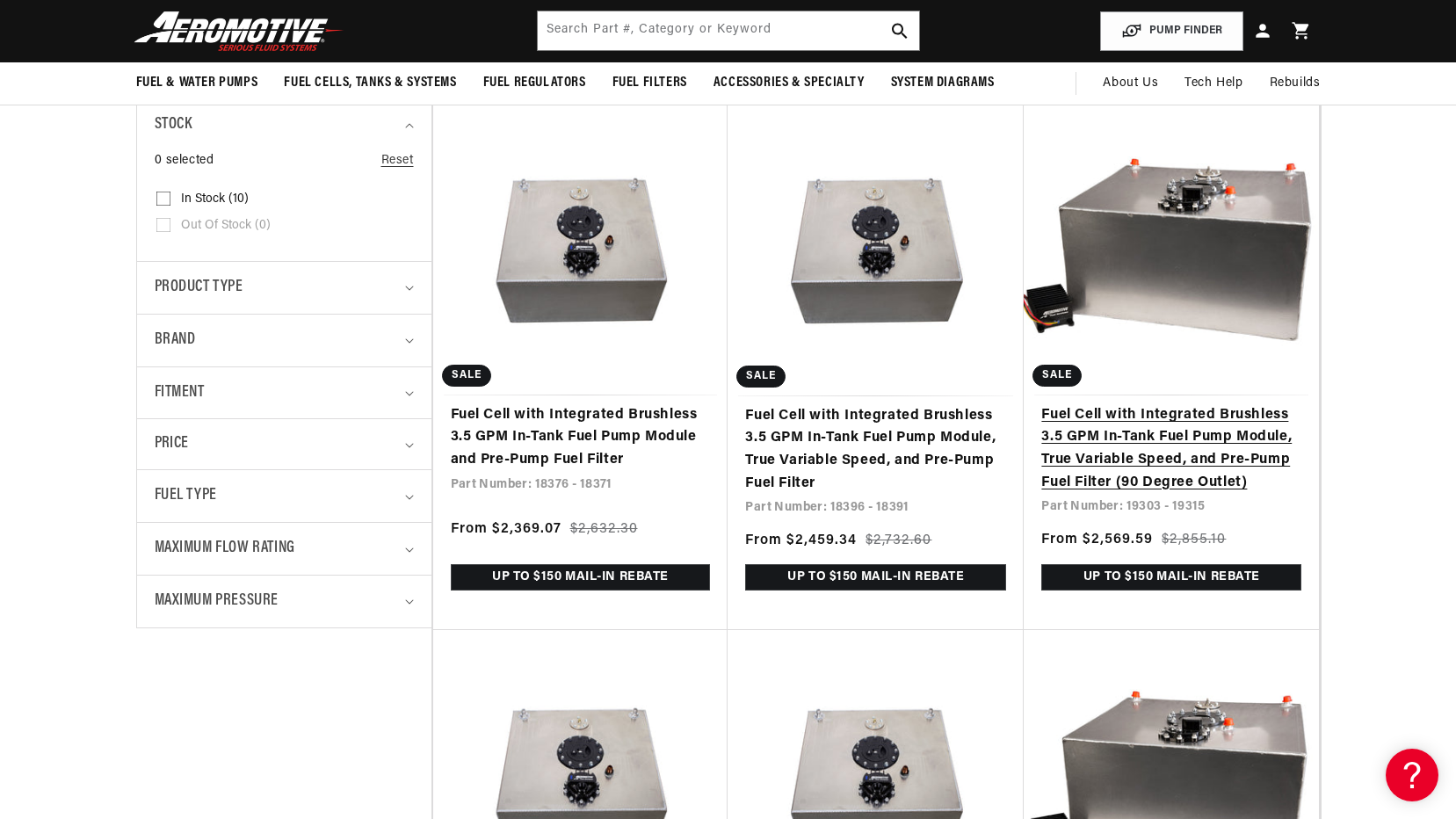
click at [1215, 449] on link "Fuel Cell with Integrated Brushless 3.5 GPM In-Tank Fuel Pump Module, True Vari…" at bounding box center [1171, 449] width 260 height 89
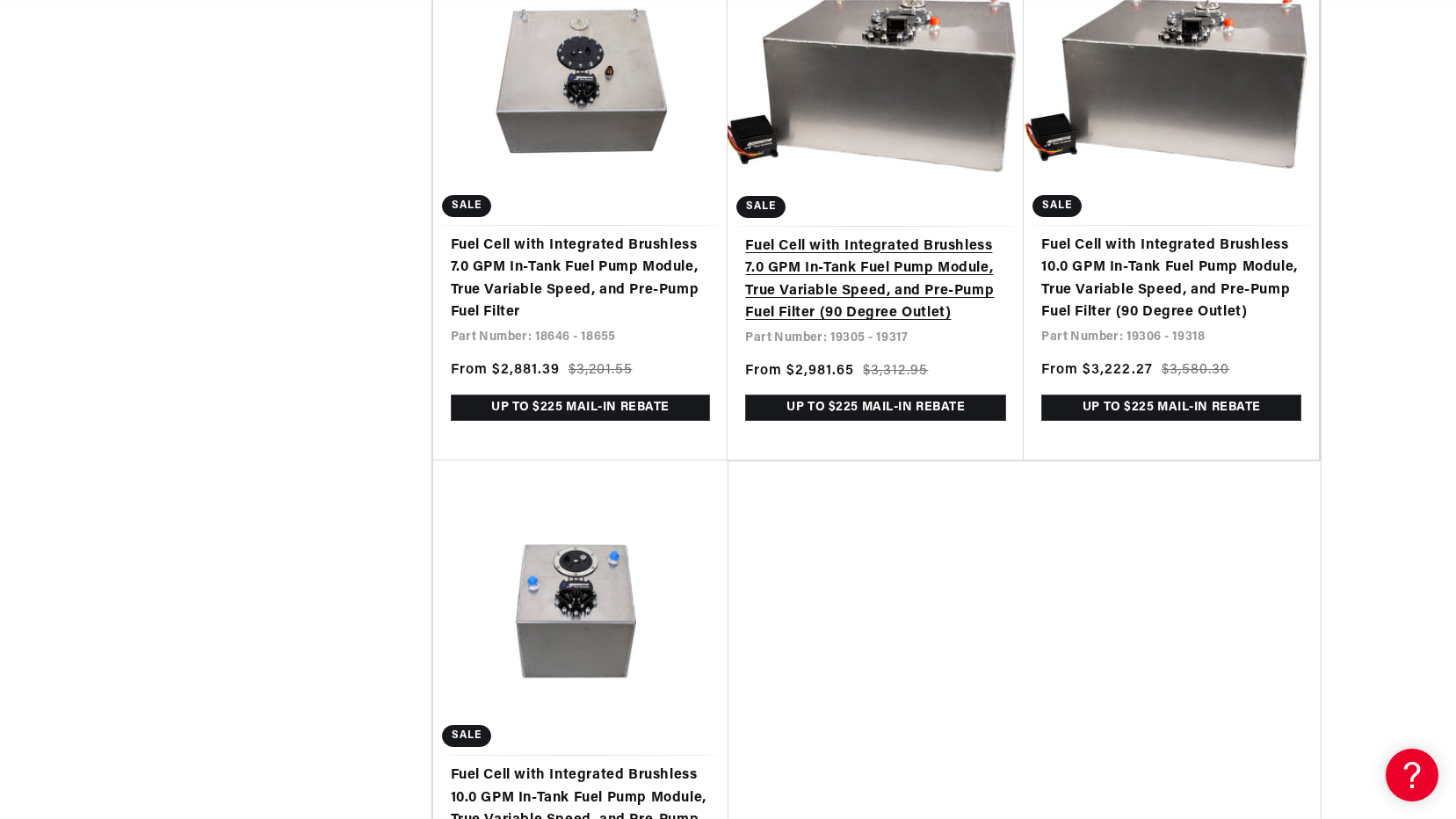
scroll to position [1670, 0]
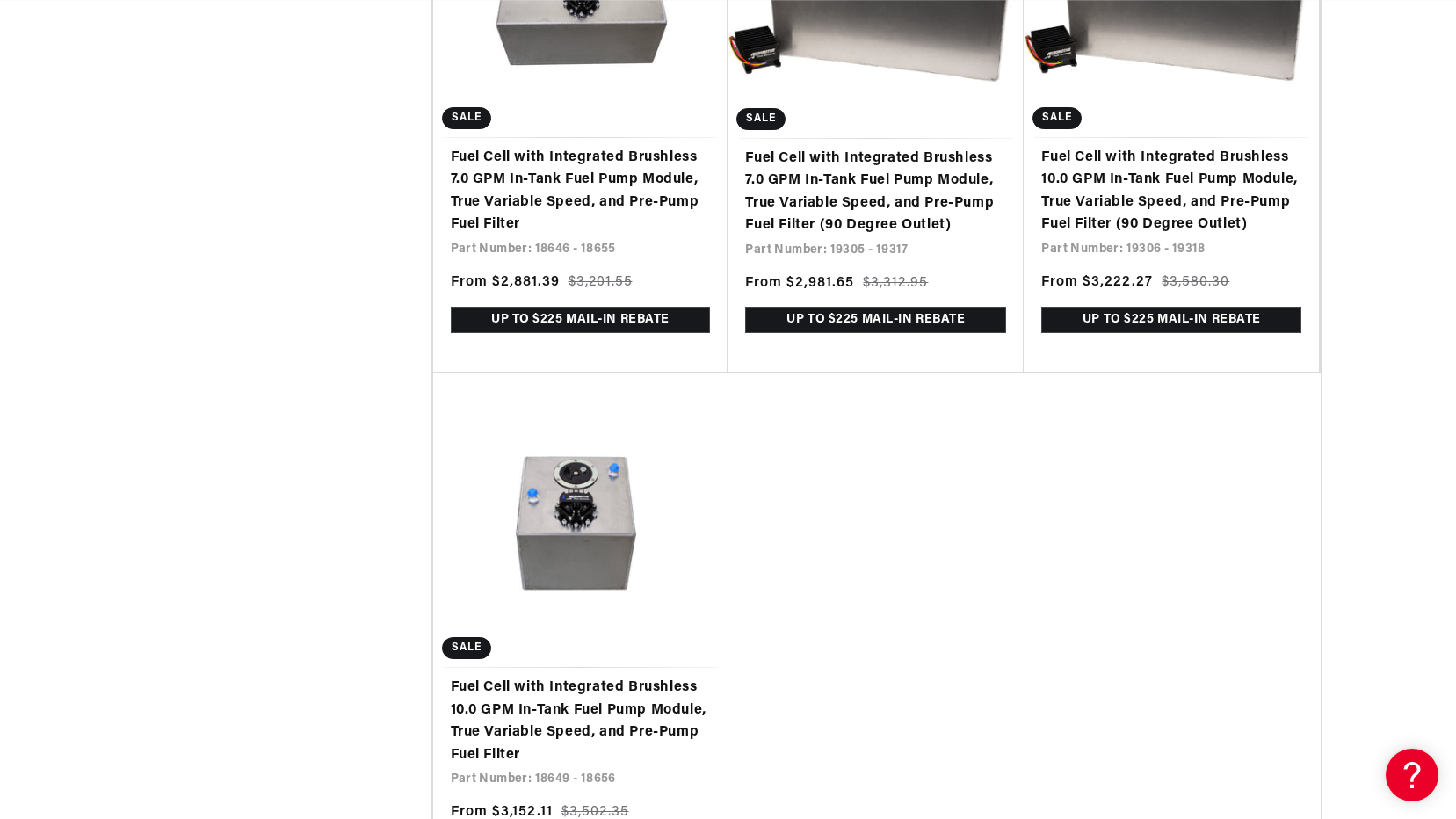
drag, startPoint x: 865, startPoint y: 470, endPoint x: 66, endPoint y: 426, distance: 800.2
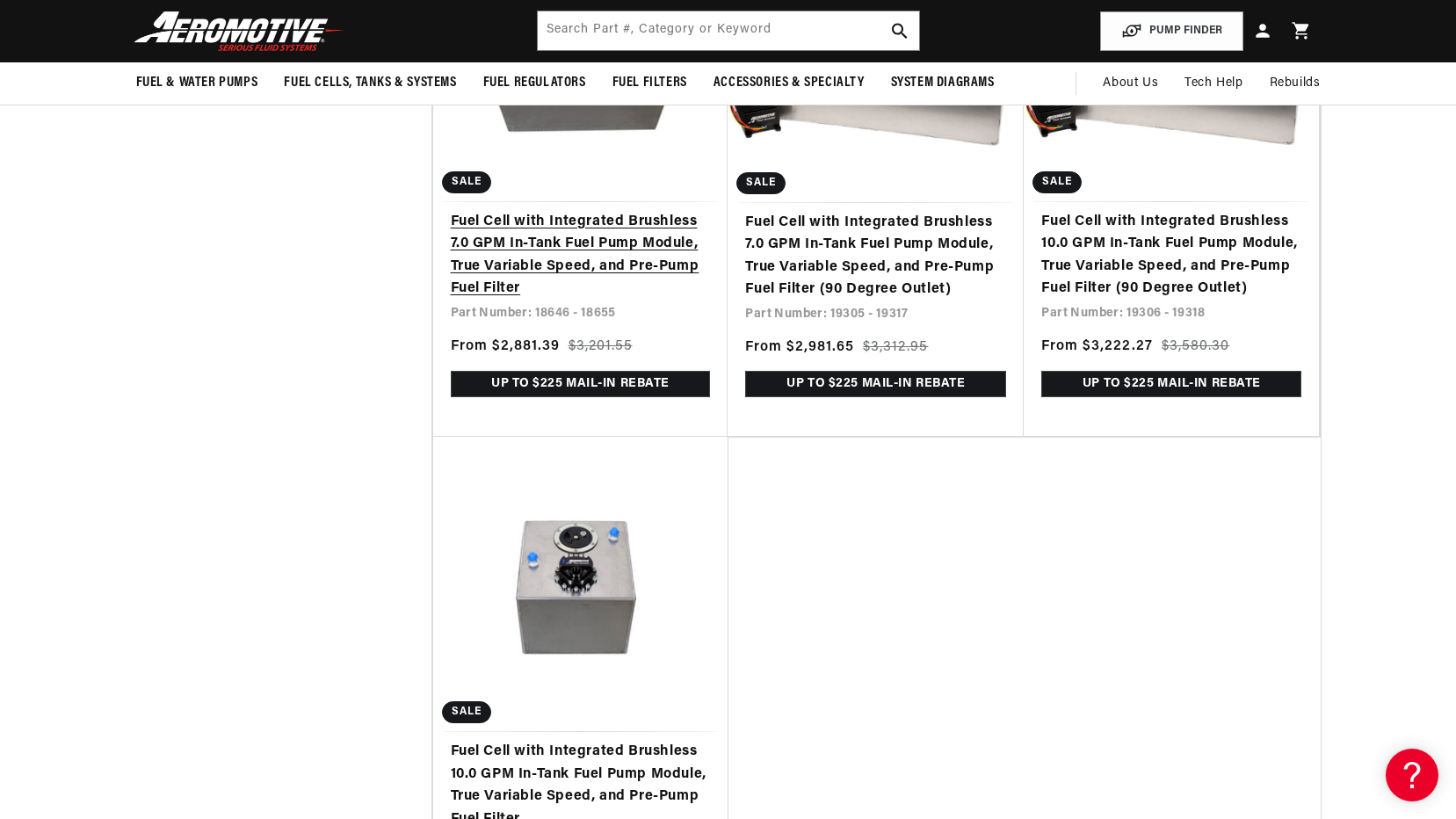
scroll to position [1583, 0]
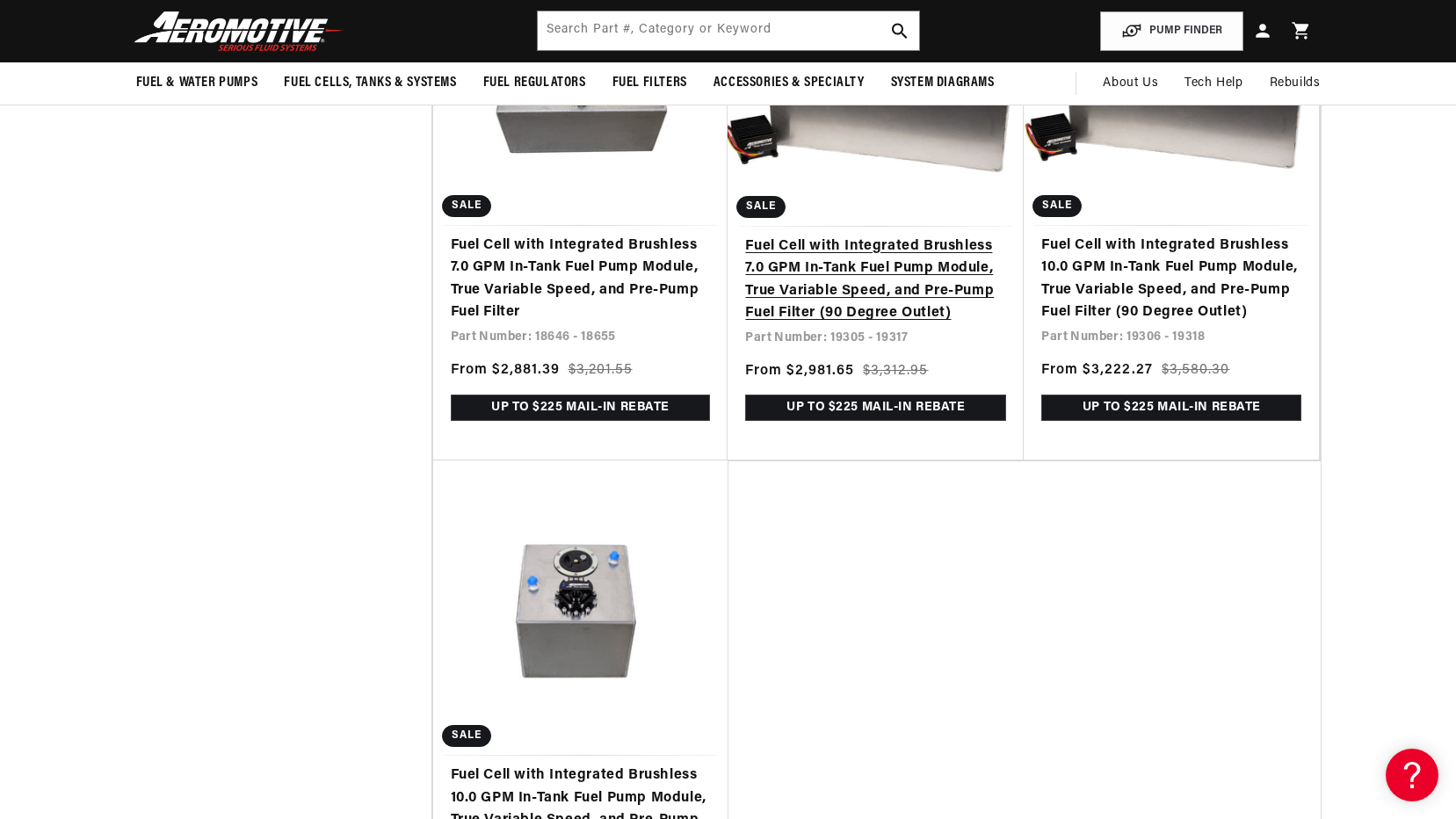
click at [866, 282] on link "Fuel Cell with Integrated Brushless 7.0 GPM In-Tank Fuel Pump Module, True Vari…" at bounding box center [876, 280] width 261 height 89
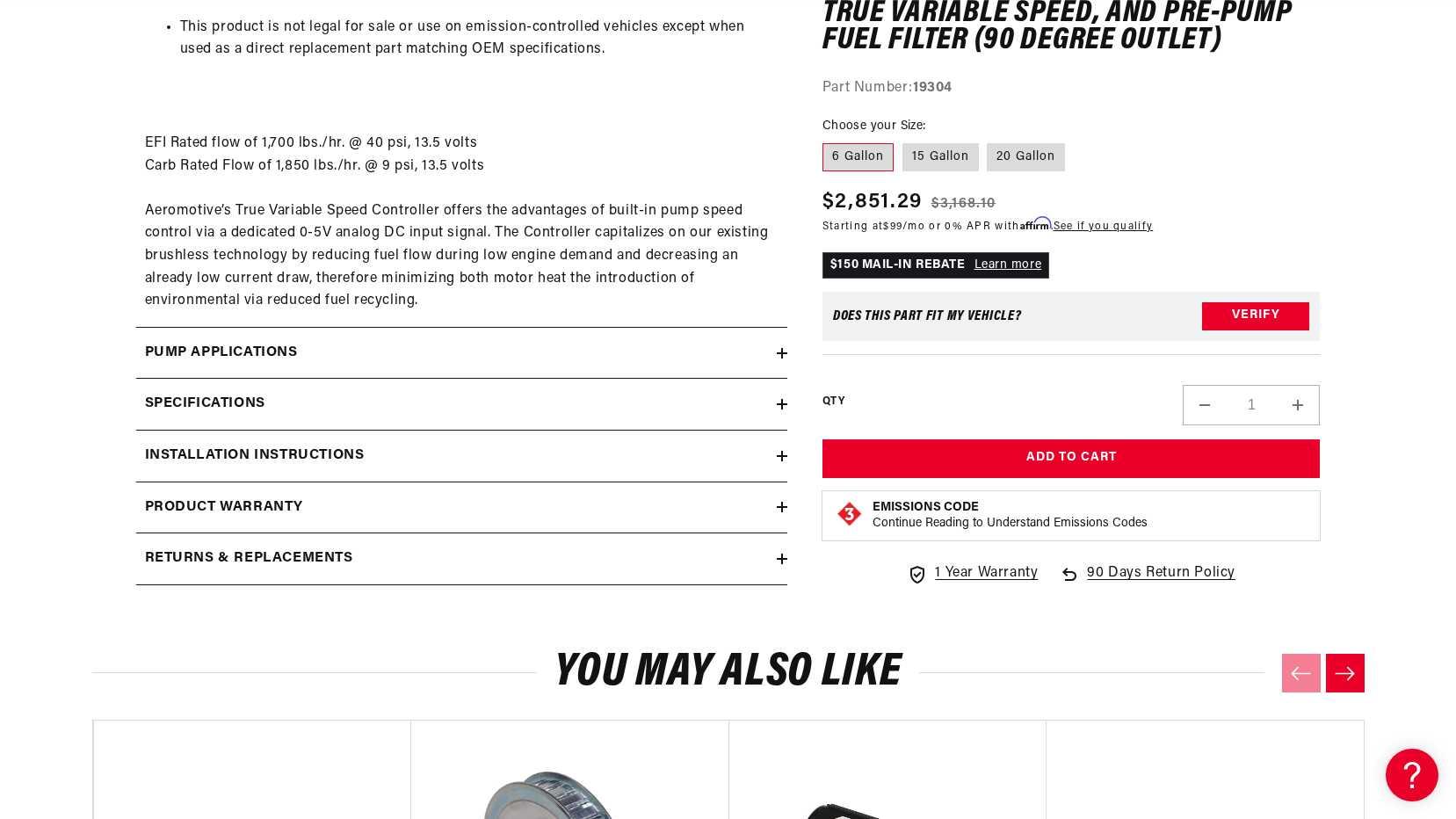
scroll to position [0, 996]
click at [785, 355] on icon at bounding box center [781, 353] width 10 height 10
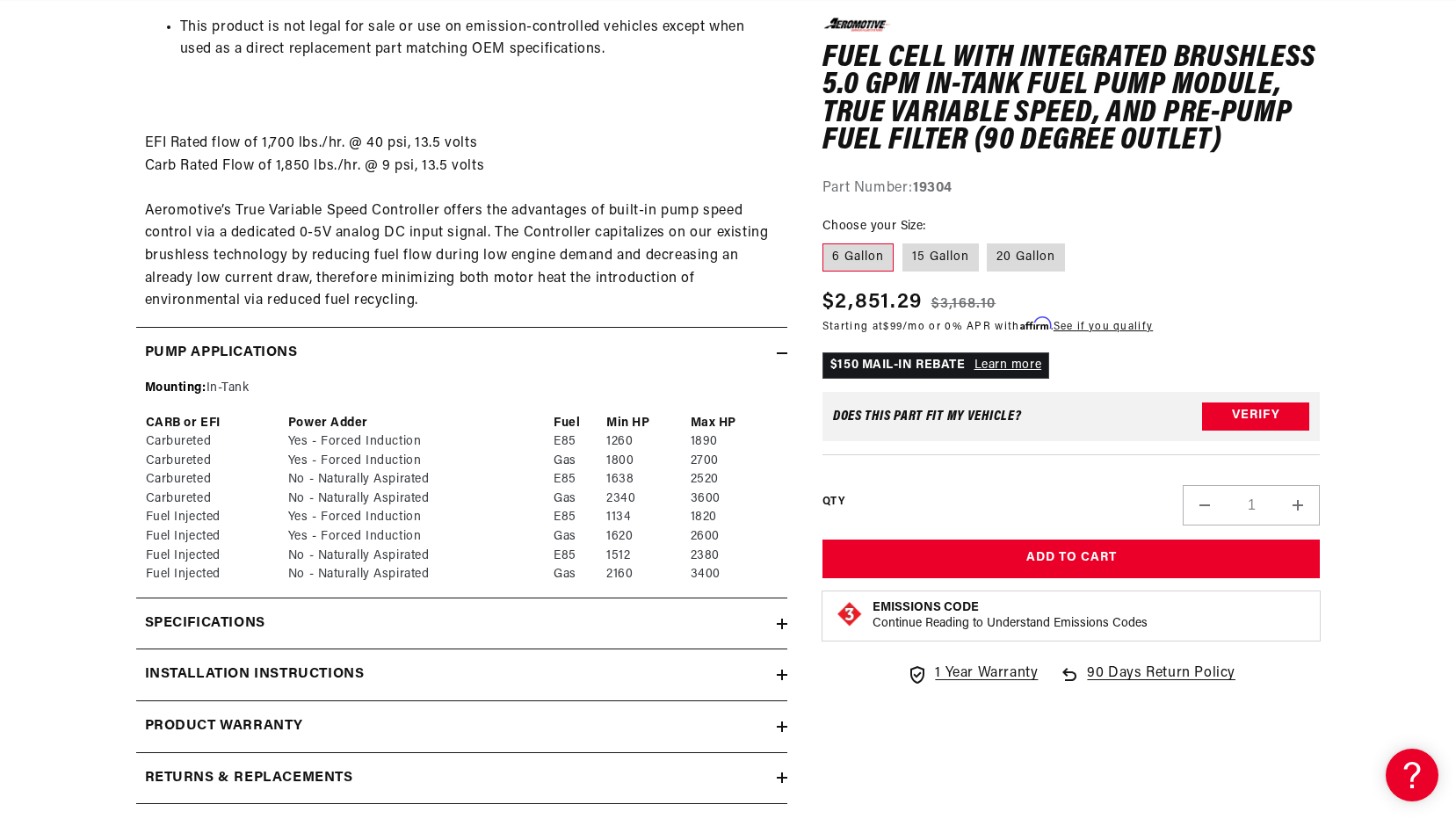
scroll to position [0, 1993]
click at [785, 355] on icon at bounding box center [781, 353] width 10 height 10
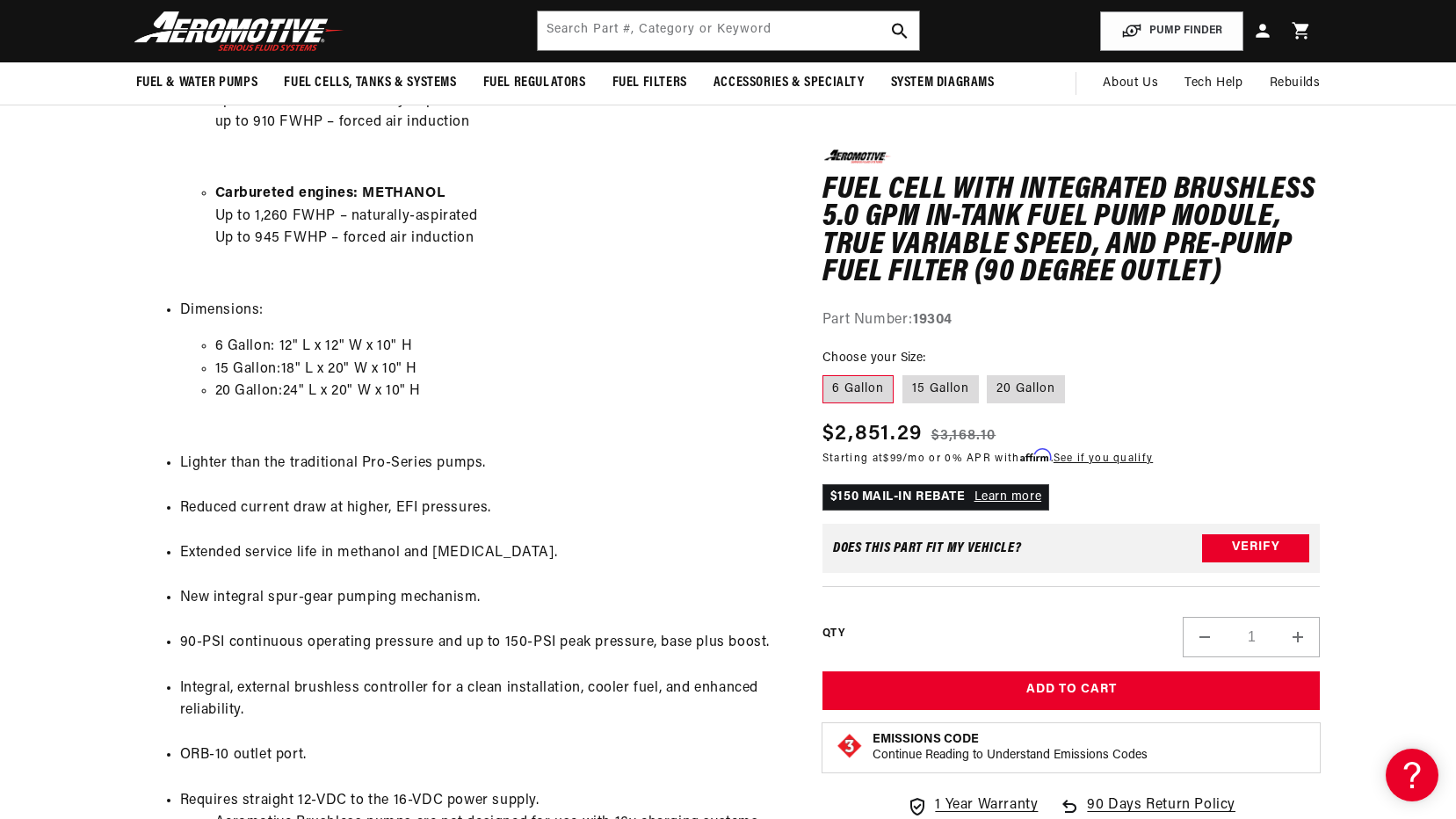
scroll to position [1319, 0]
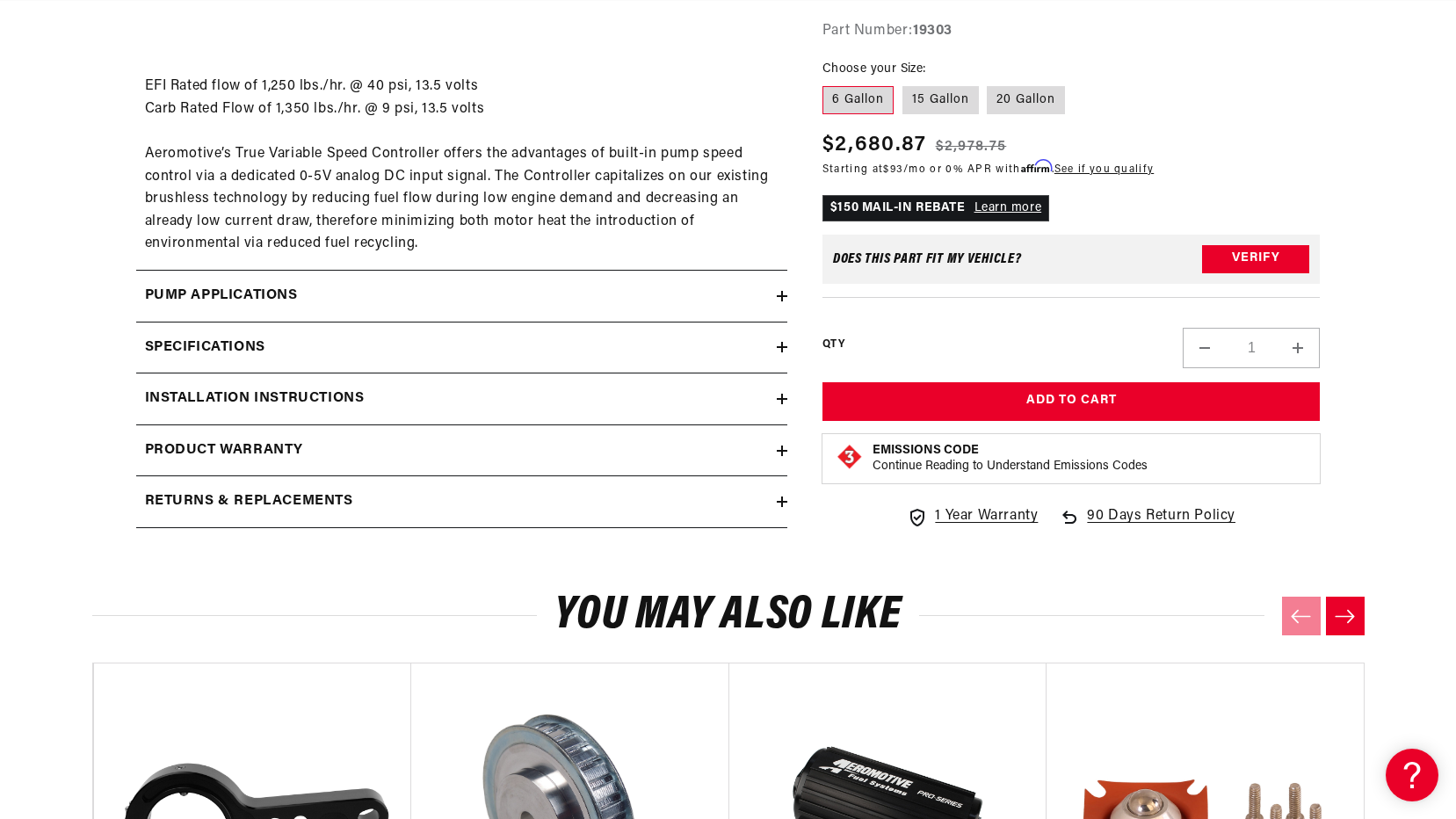
click at [785, 353] on summary "Specifications" at bounding box center [462, 348] width 651 height 51
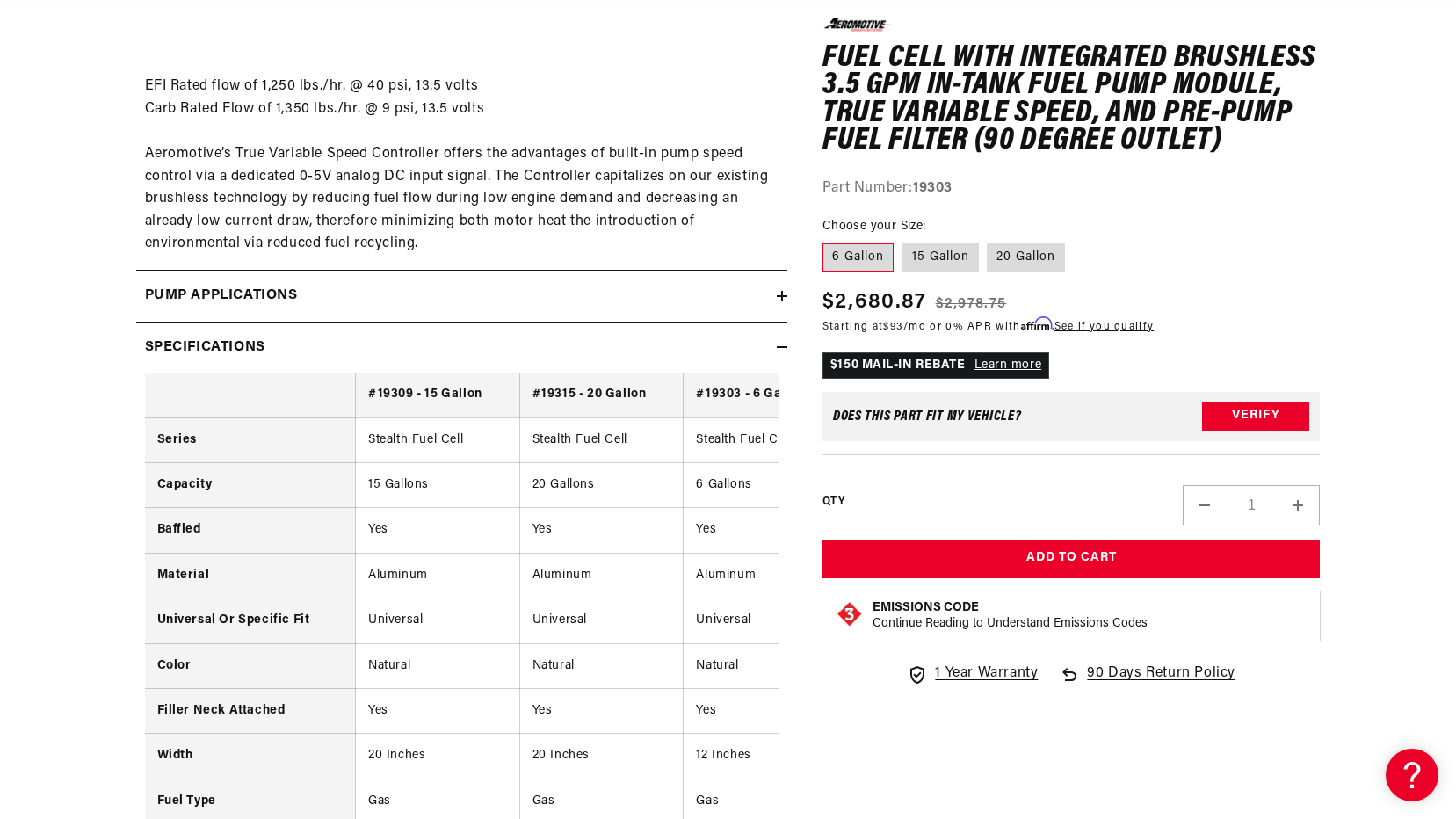
click at [785, 353] on summary "Specifications" at bounding box center [462, 348] width 651 height 51
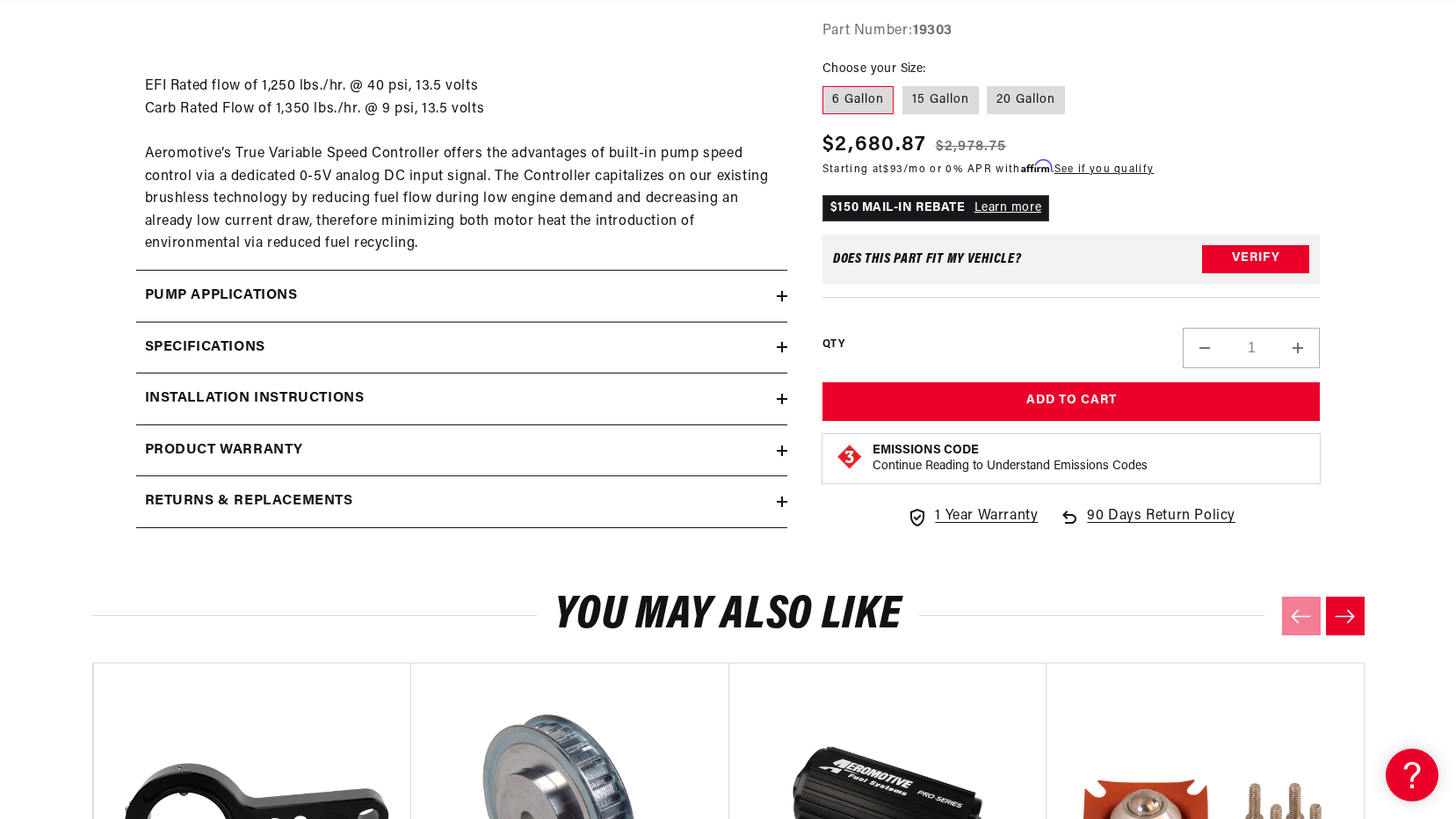
click at [774, 288] on div "Pump Applications" at bounding box center [456, 296] width 640 height 23
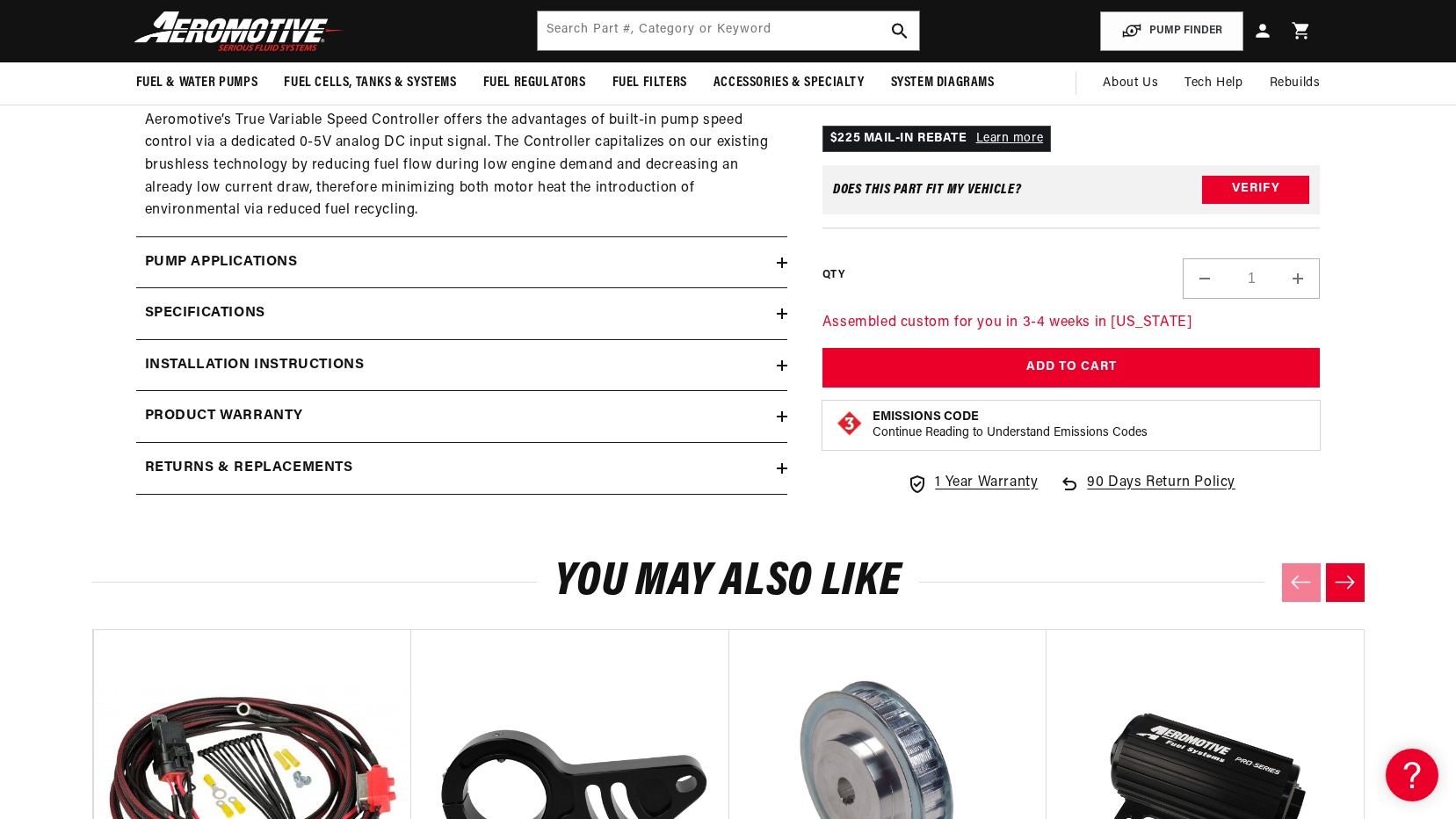
scroll to position [2022, 0]
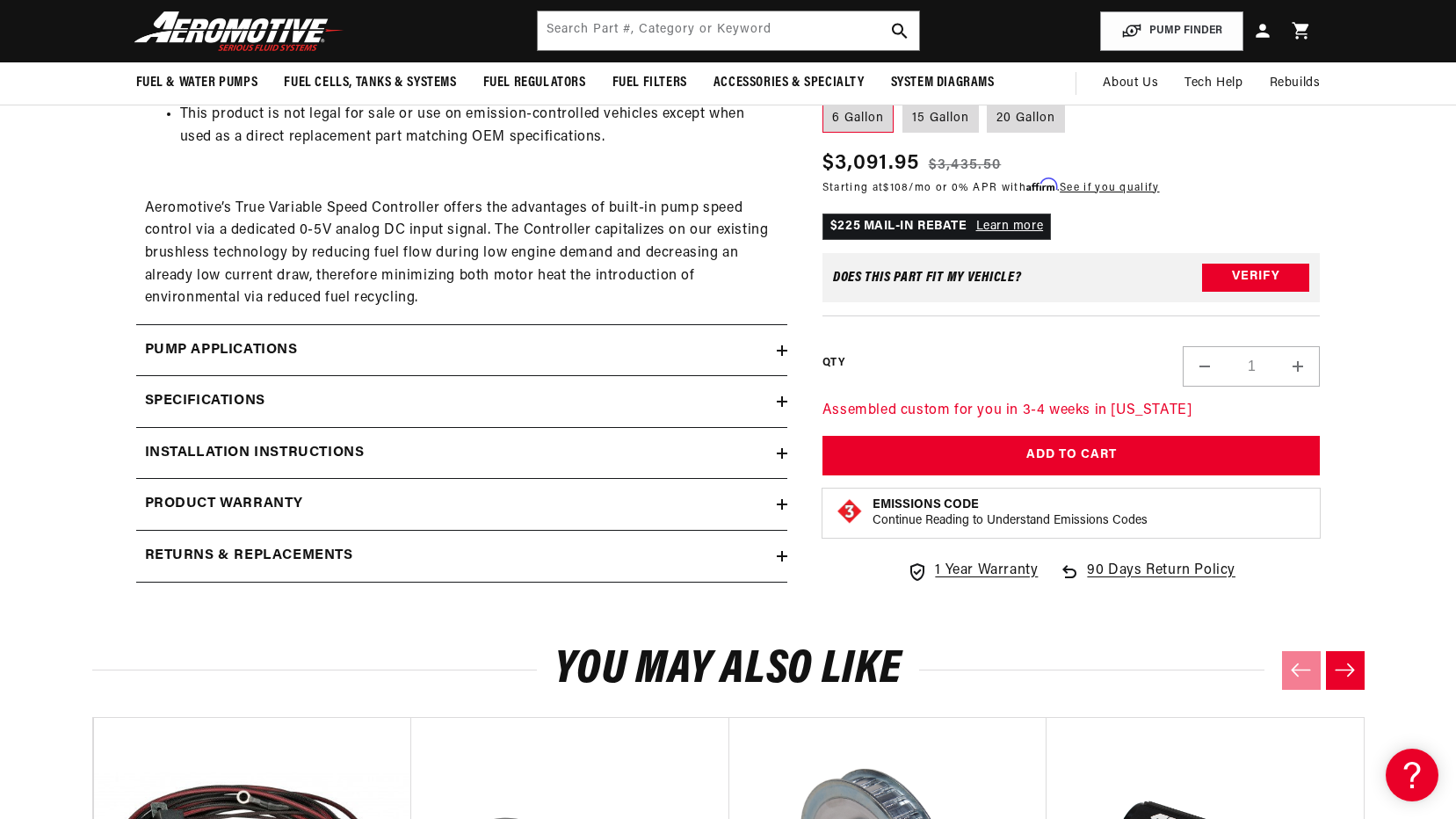
click at [778, 401] on icon at bounding box center [781, 401] width 10 height 10
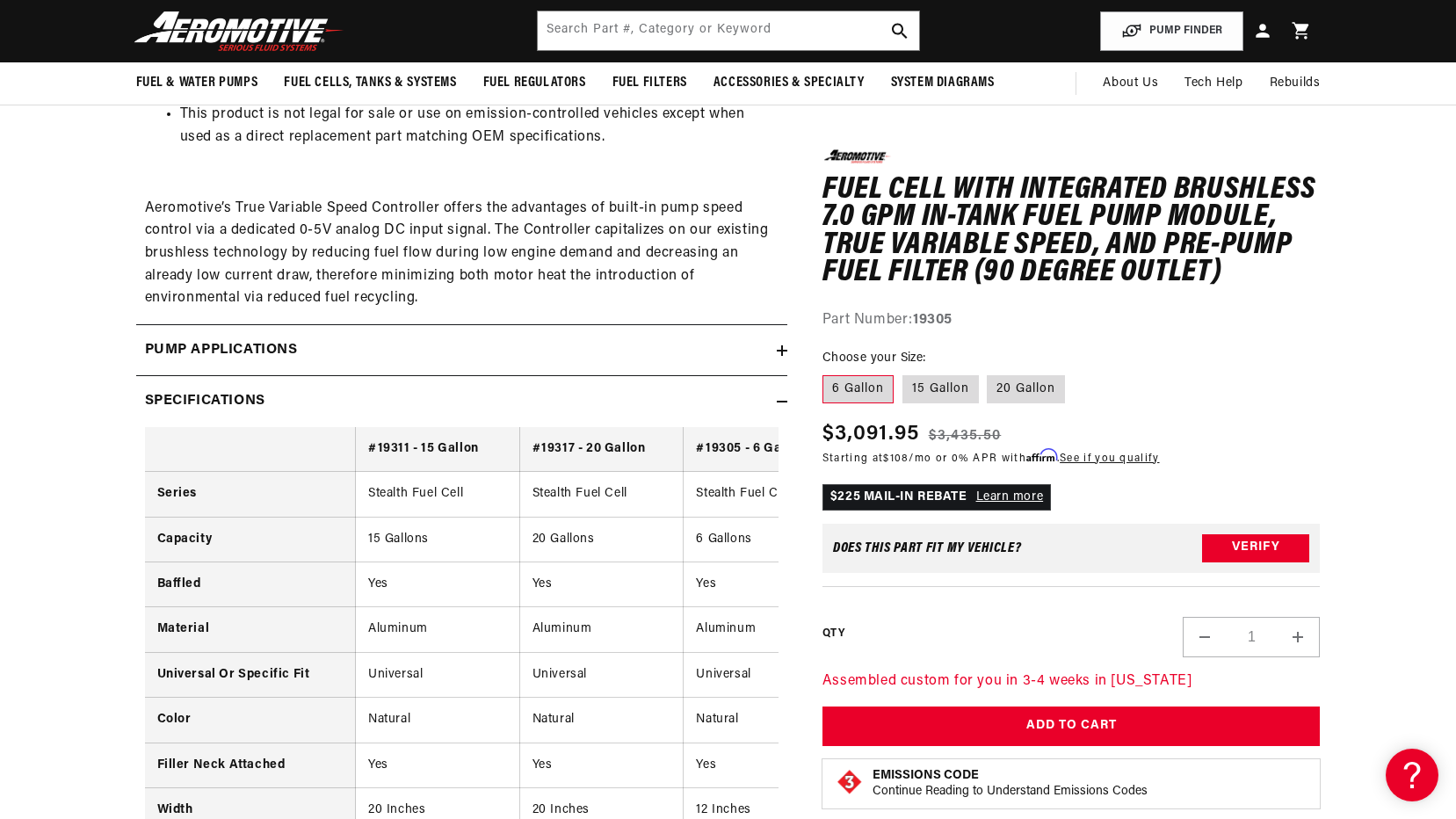
click at [778, 401] on icon at bounding box center [781, 401] width 10 height 10
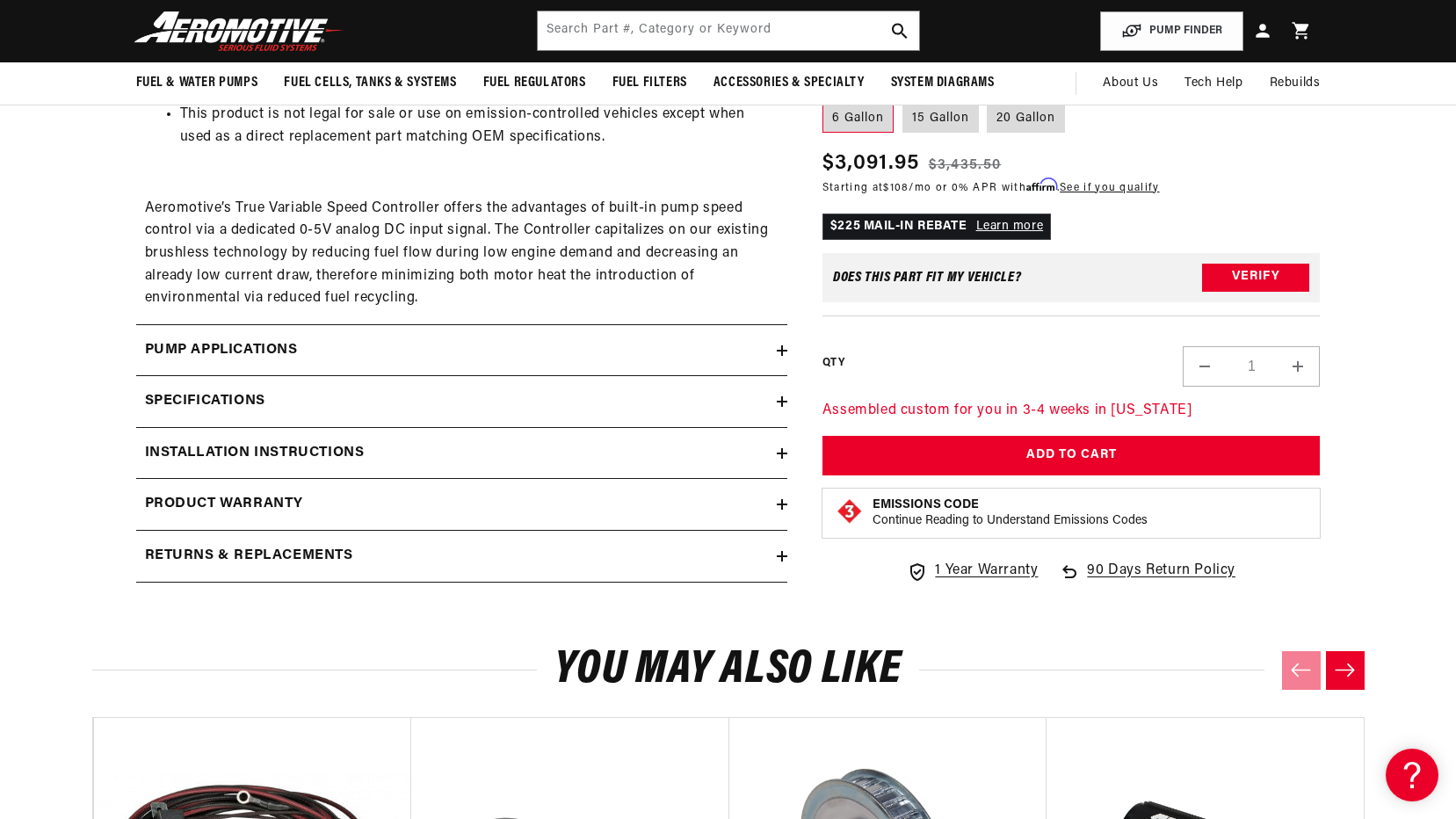
scroll to position [0, 0]
click at [775, 460] on div "Installation Instructions" at bounding box center [456, 454] width 640 height 23
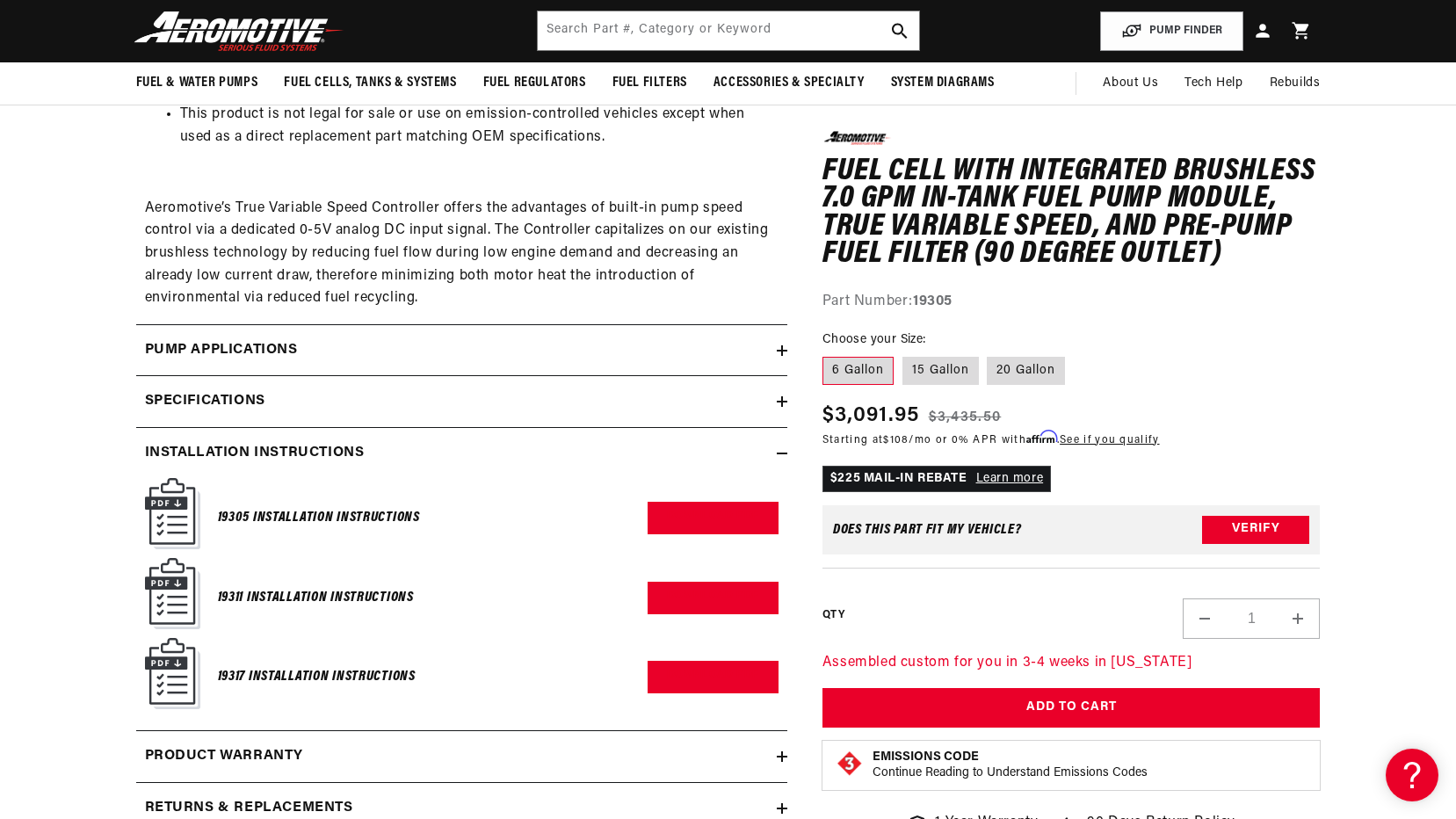
click at [317, 513] on h6 "19305 Installation Instructions" at bounding box center [318, 518] width 202 height 23
click at [175, 516] on img at bounding box center [172, 514] width 55 height 71
click at [713, 518] on link "Download PDF" at bounding box center [713, 518] width 130 height 33
click at [664, 594] on link "Download PDF" at bounding box center [713, 598] width 130 height 33
